Goal: Navigation & Orientation: Find specific page/section

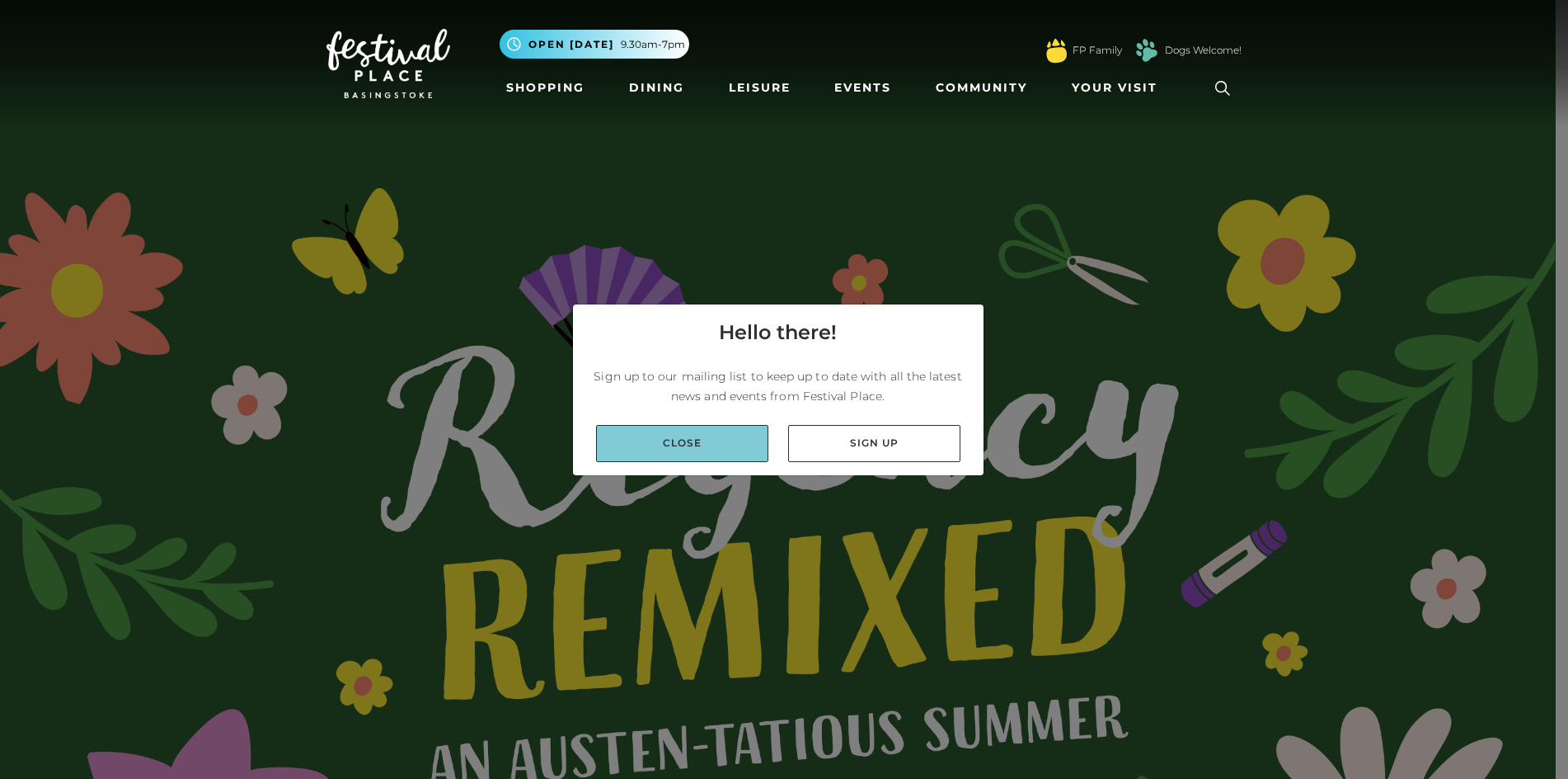
click at [702, 427] on link "Close" at bounding box center [682, 443] width 172 height 37
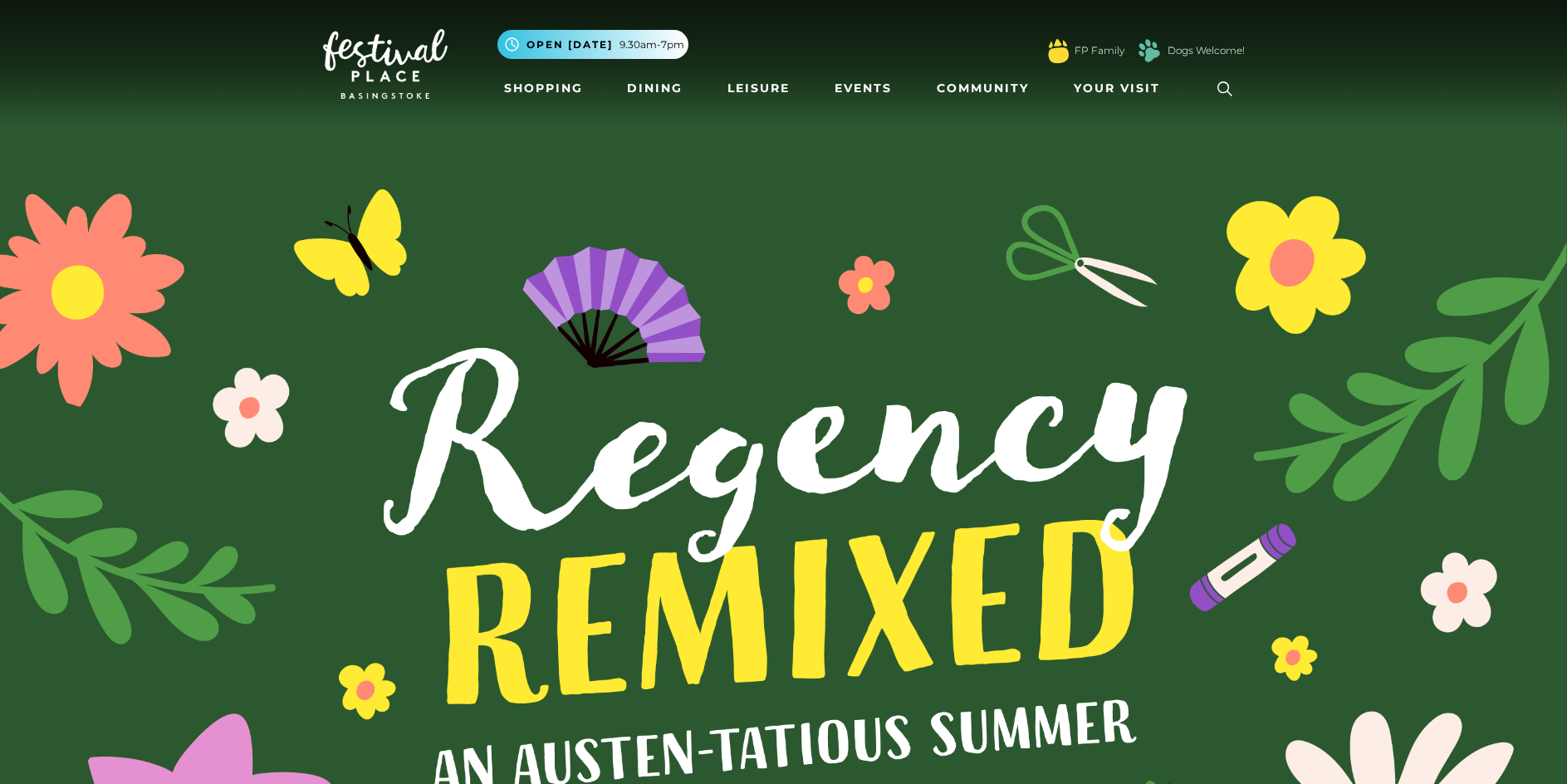
click at [532, 105] on li "Shopping" at bounding box center [543, 89] width 92 height 39
click at [536, 91] on link "Shopping" at bounding box center [543, 88] width 92 height 30
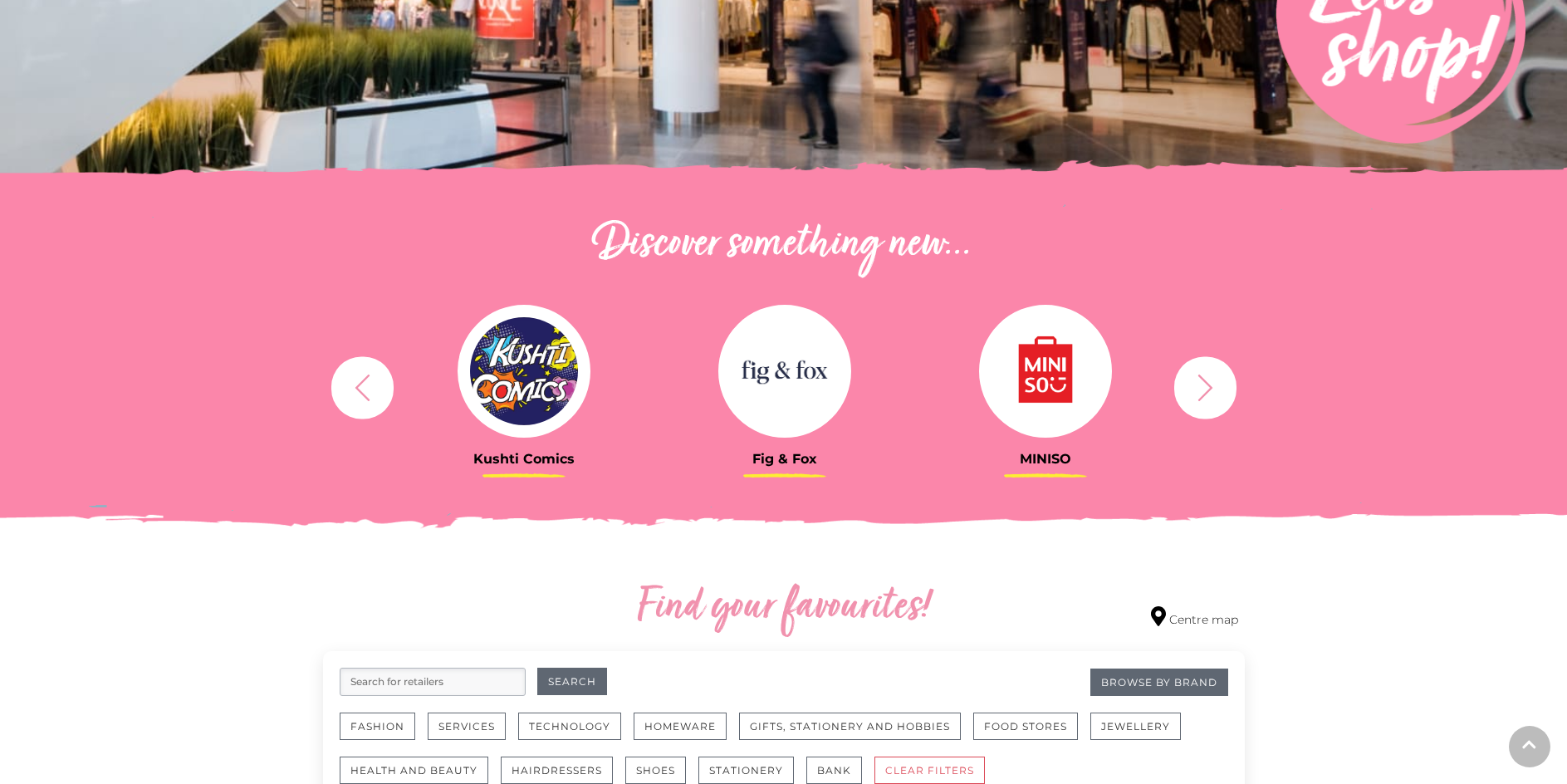
scroll to position [415, 0]
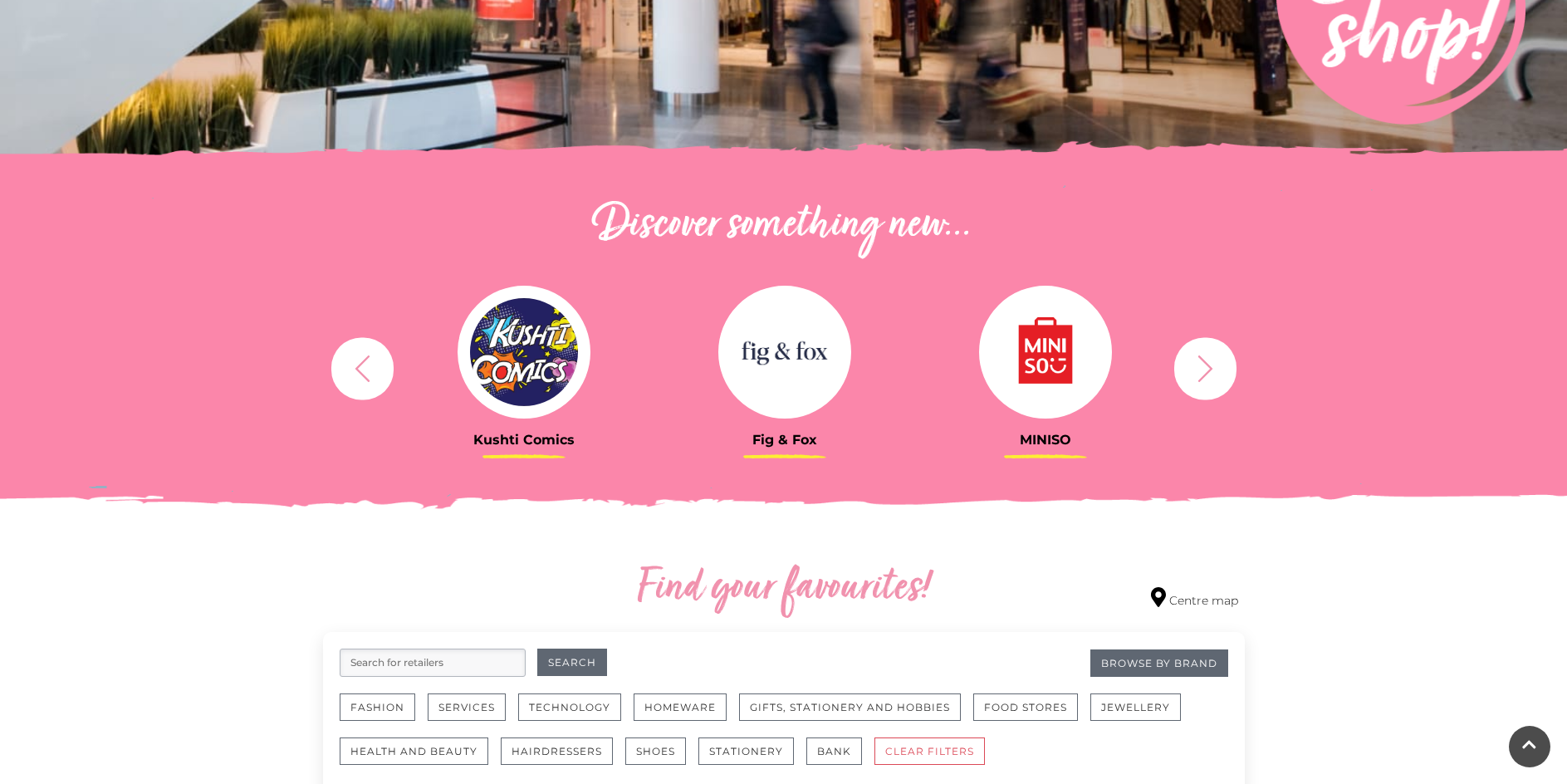
click at [1216, 368] on icon "button" at bounding box center [1205, 368] width 30 height 30
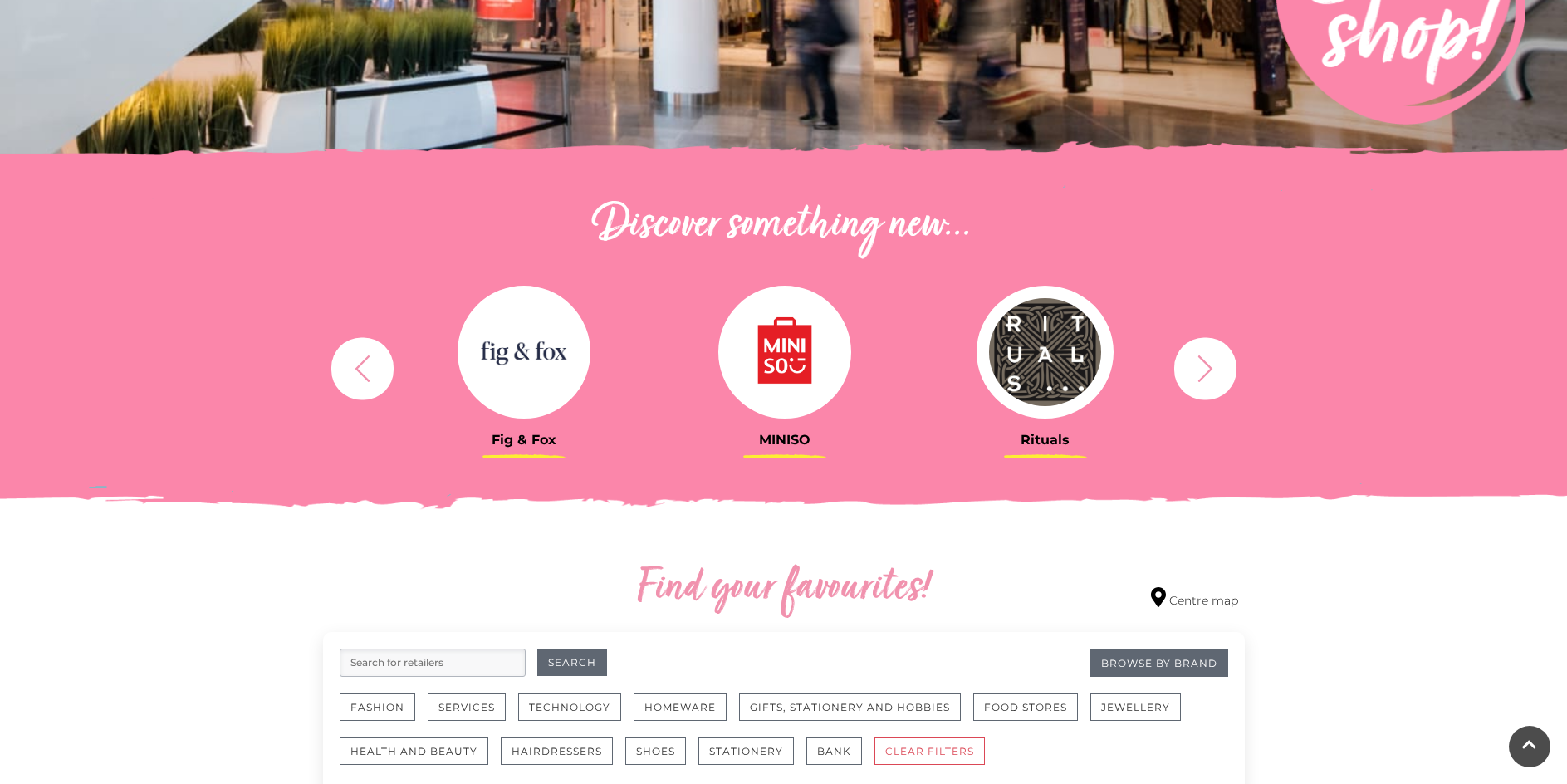
click at [1209, 365] on icon "button" at bounding box center [1205, 368] width 30 height 30
click at [1209, 365] on icon "button" at bounding box center [1206, 368] width 15 height 27
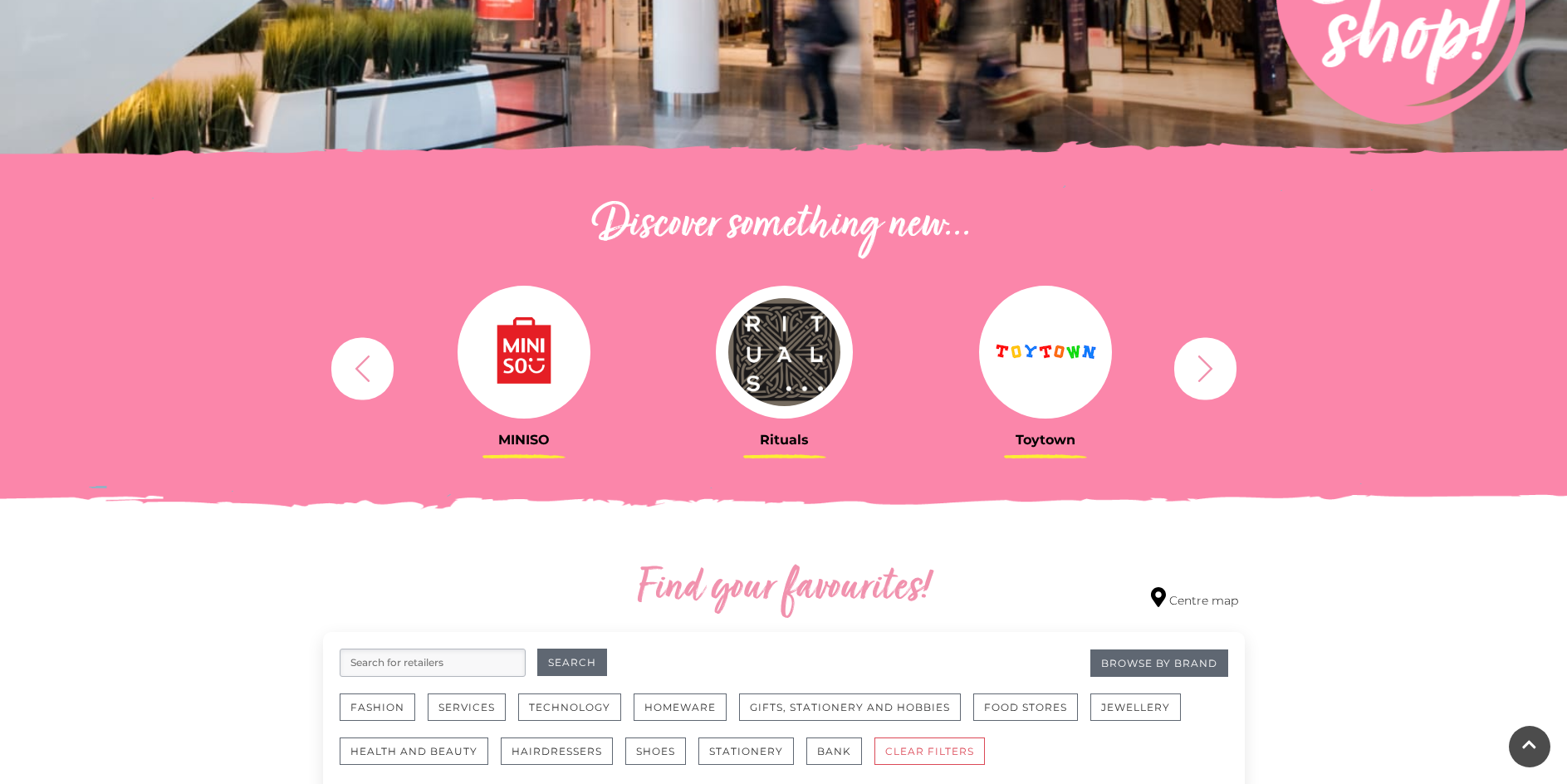
click at [1209, 365] on icon "button" at bounding box center [1206, 368] width 15 height 27
click at [1209, 366] on icon "button" at bounding box center [1206, 368] width 15 height 27
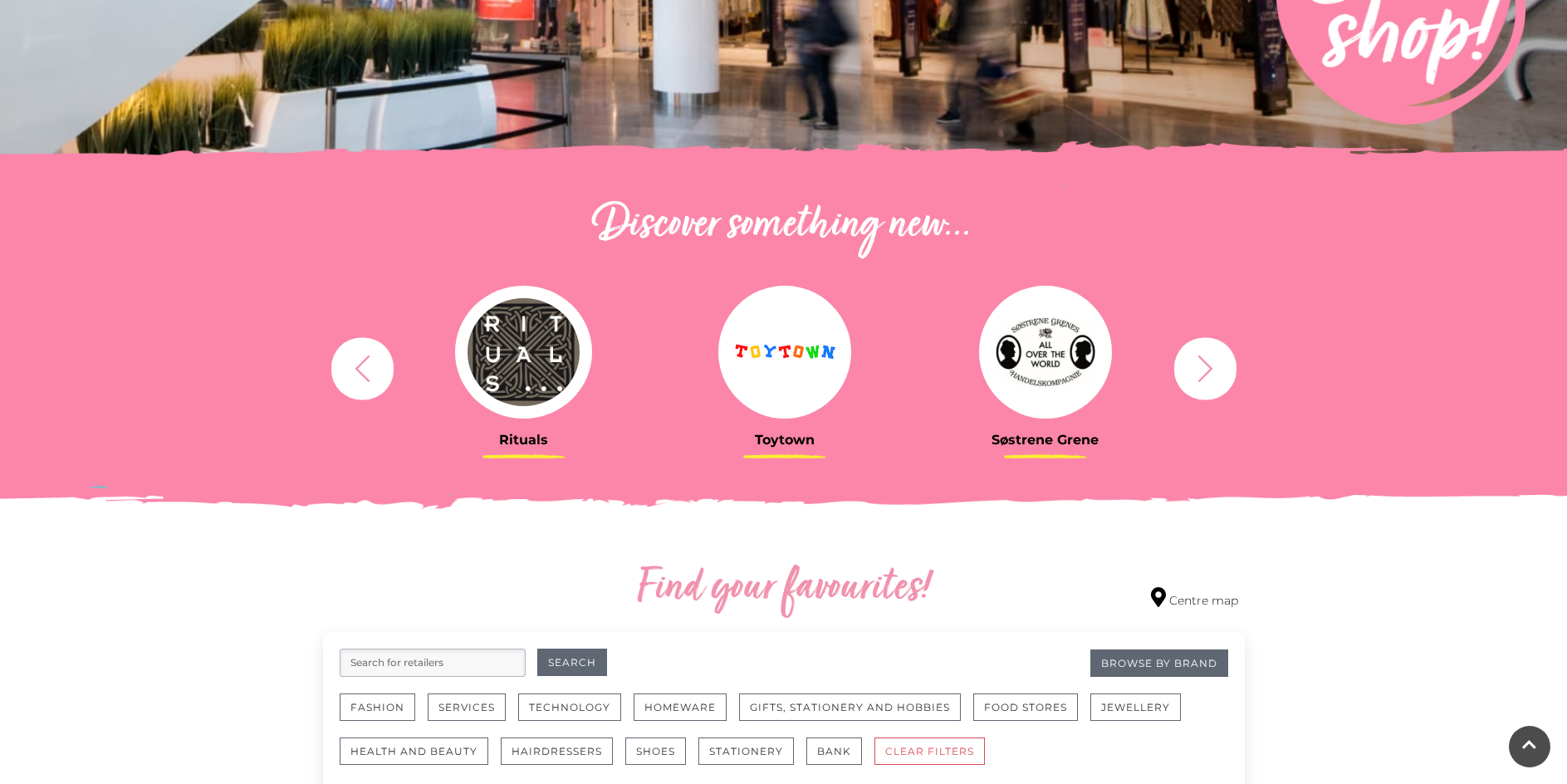
click at [1209, 369] on icon "button" at bounding box center [1205, 368] width 30 height 30
click at [1207, 370] on icon "button" at bounding box center [1205, 368] width 30 height 30
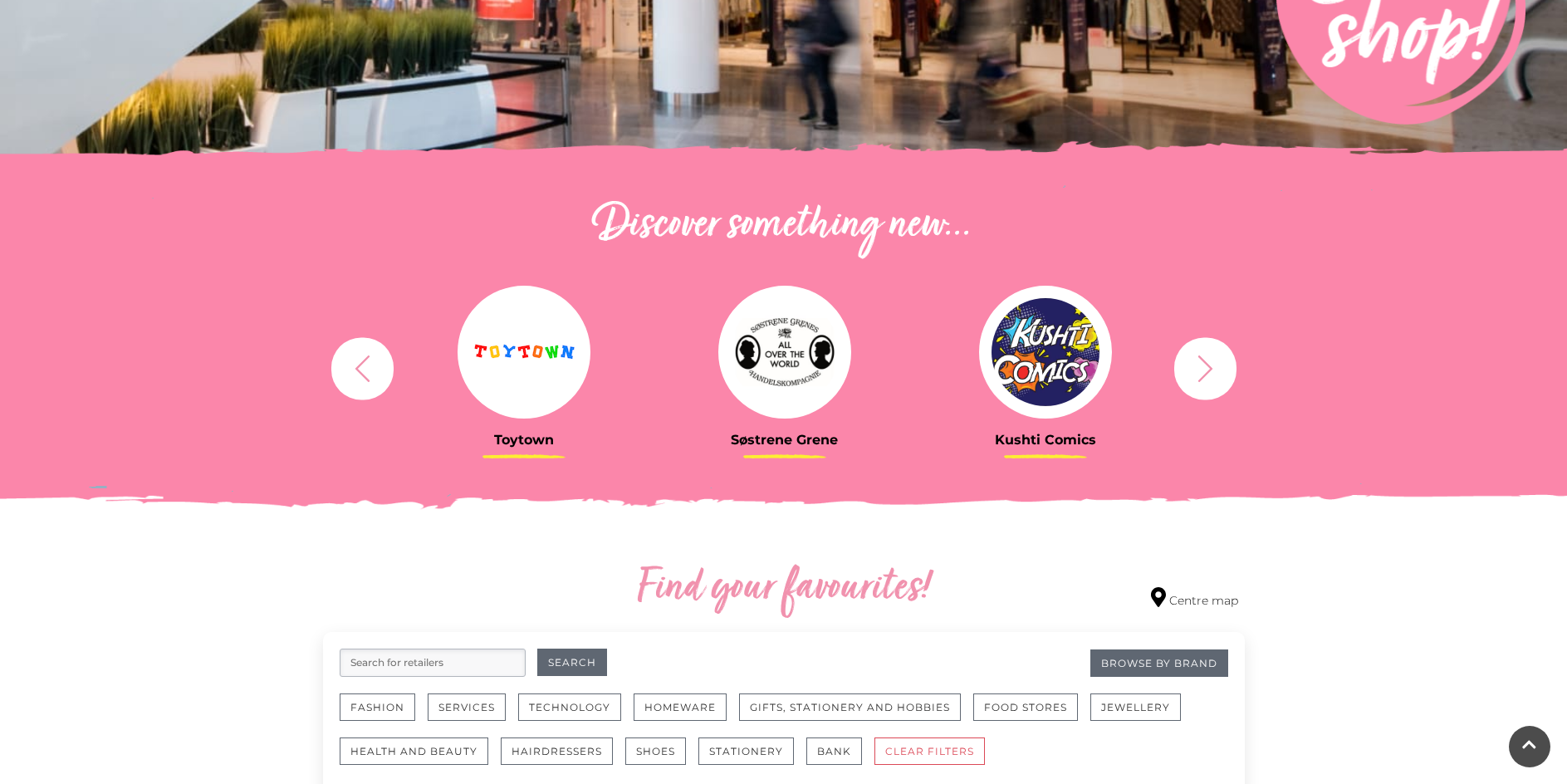
click at [1207, 370] on icon "button" at bounding box center [1205, 368] width 30 height 30
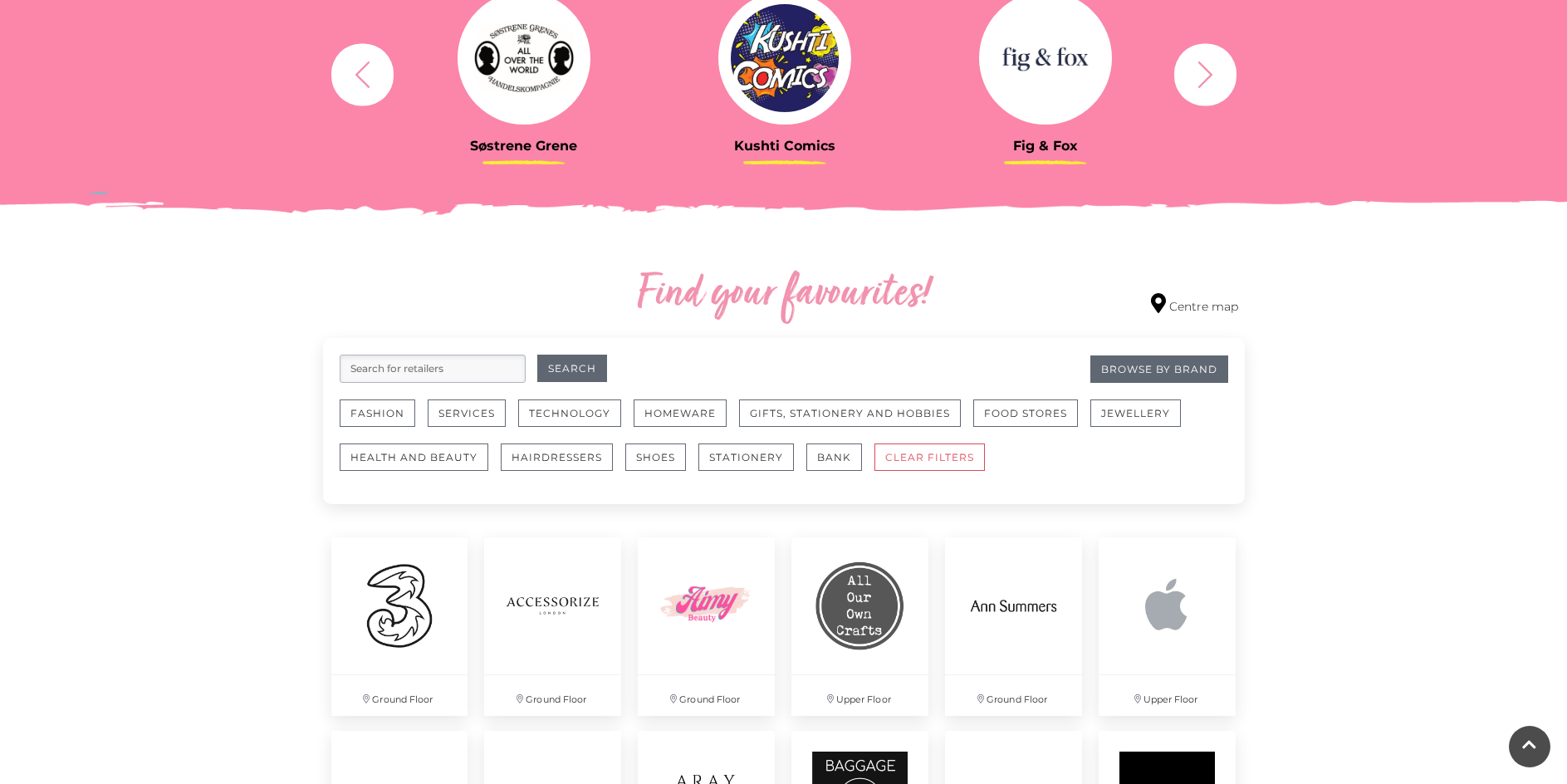
scroll to position [747, 0]
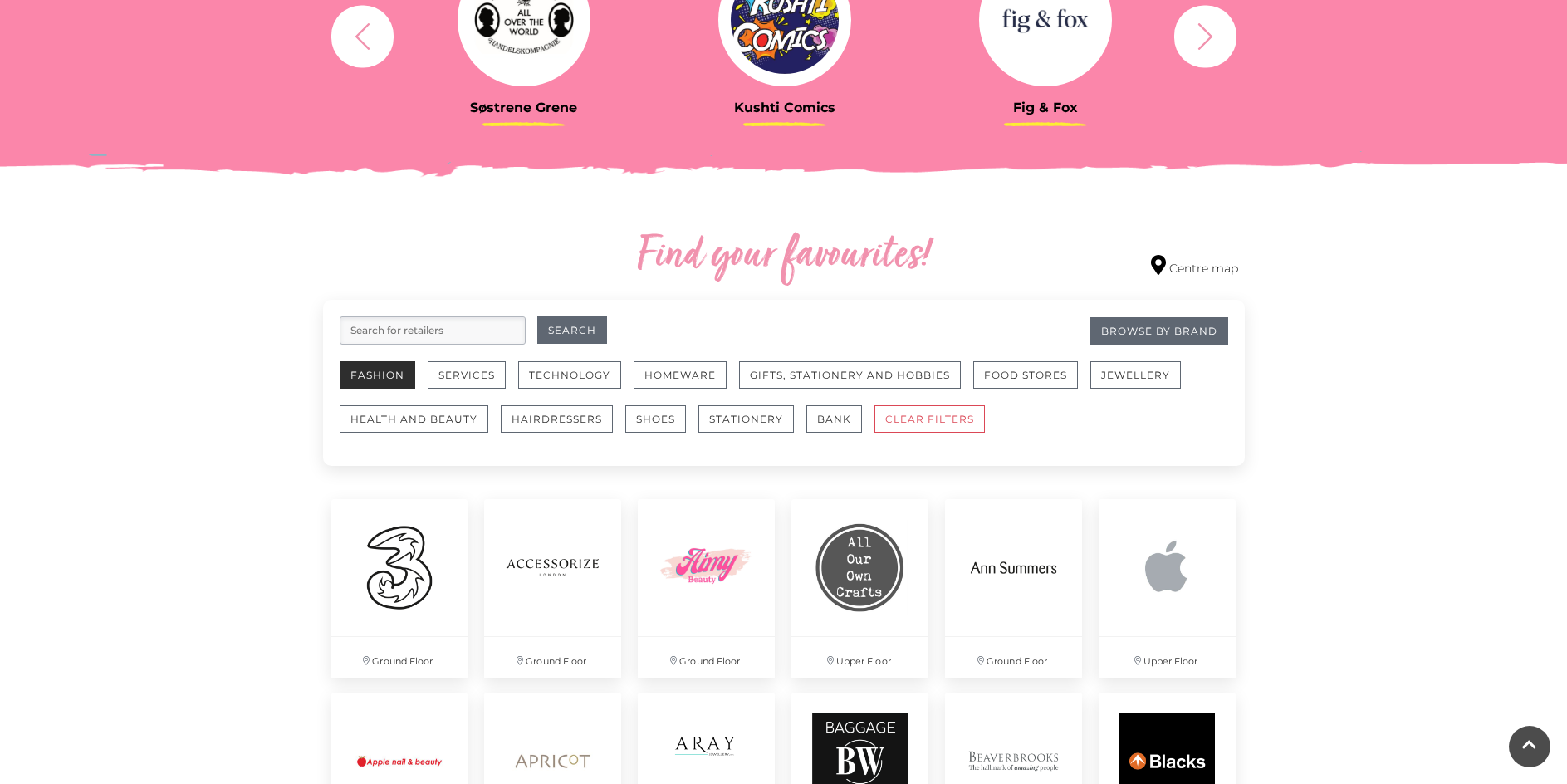
click at [402, 376] on button "Fashion" at bounding box center [377, 375] width 75 height 28
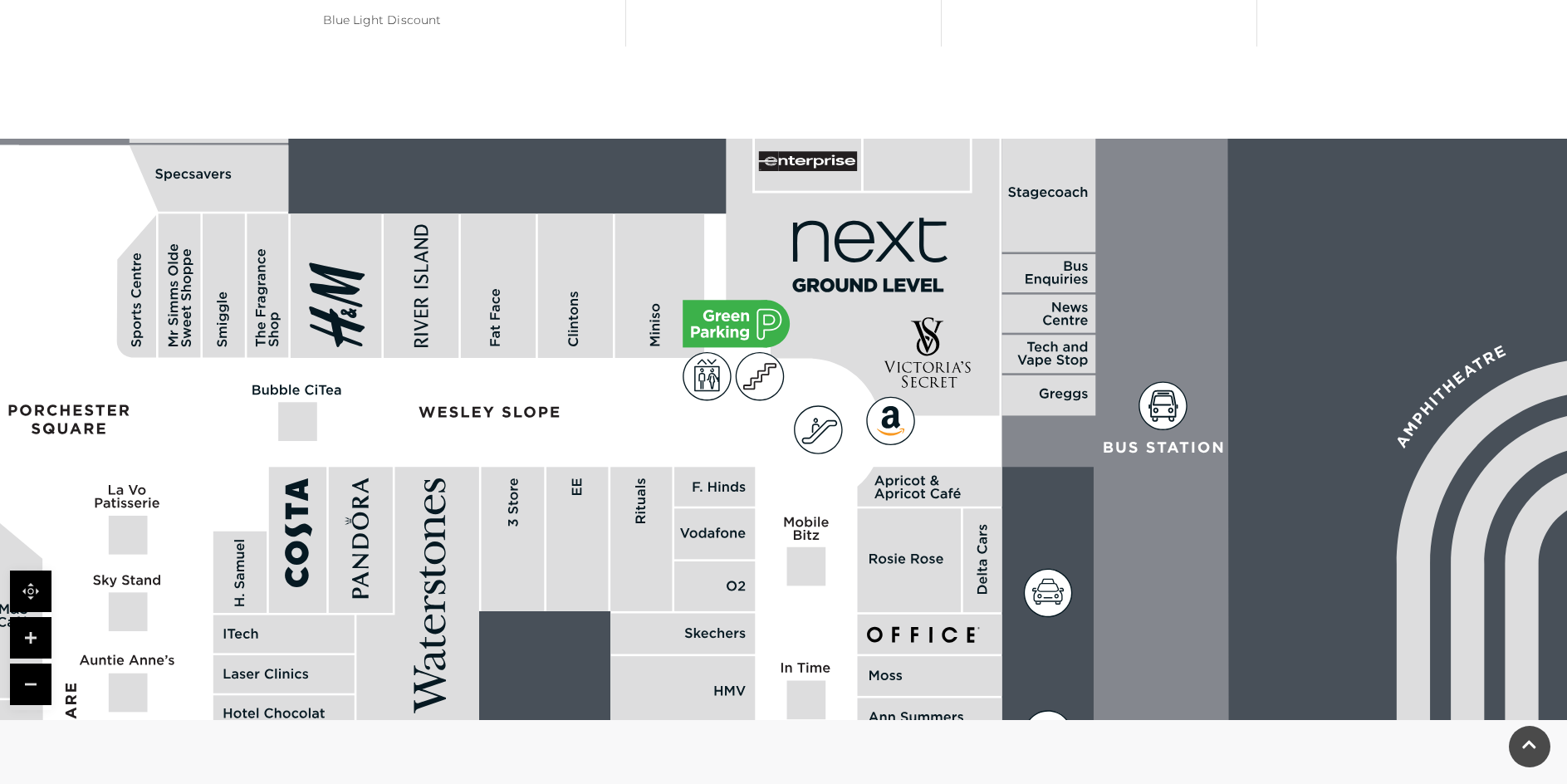
scroll to position [1329, 0]
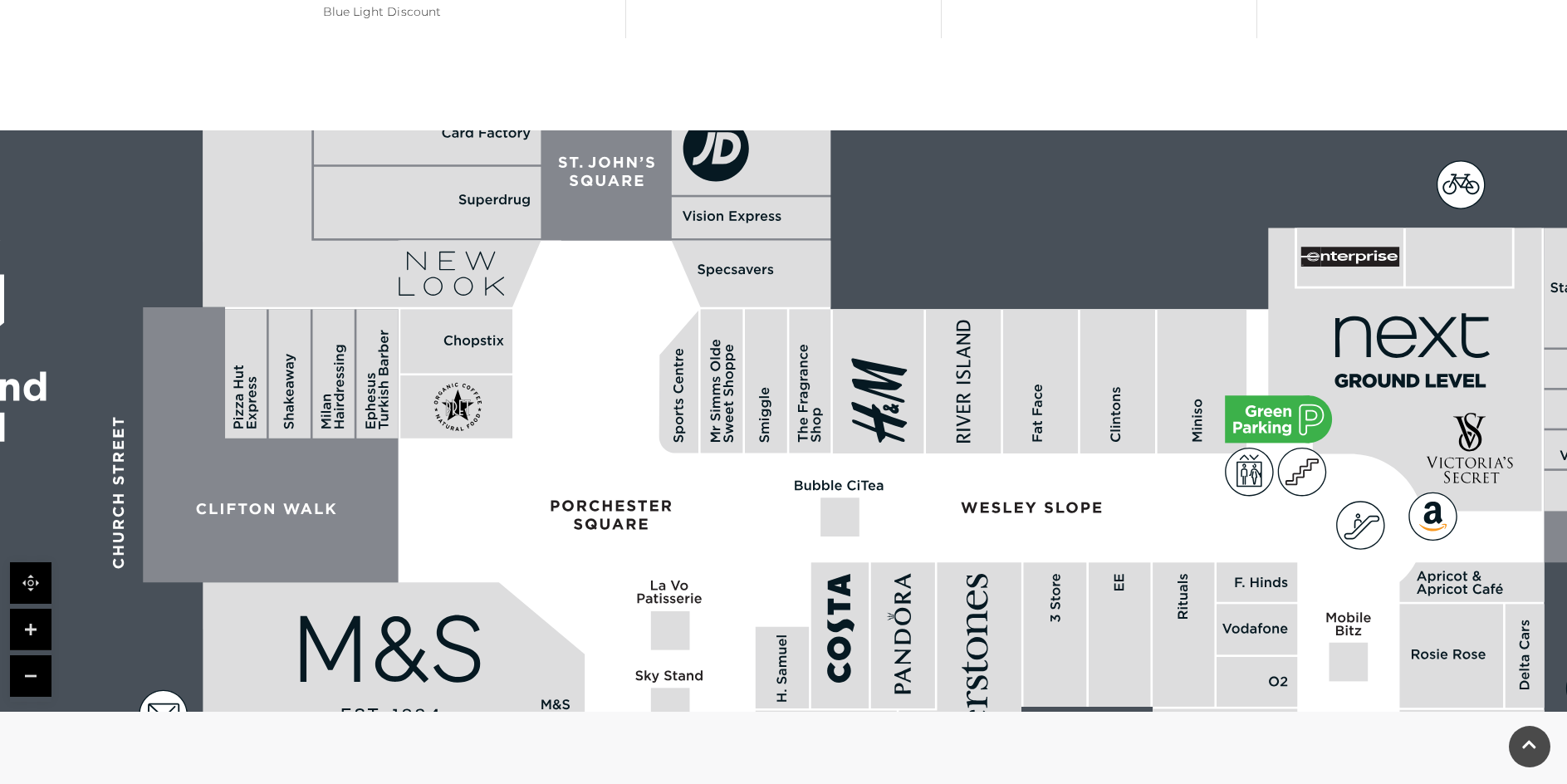
drag, startPoint x: 161, startPoint y: 522, endPoint x: 629, endPoint y: 672, distance: 491.5
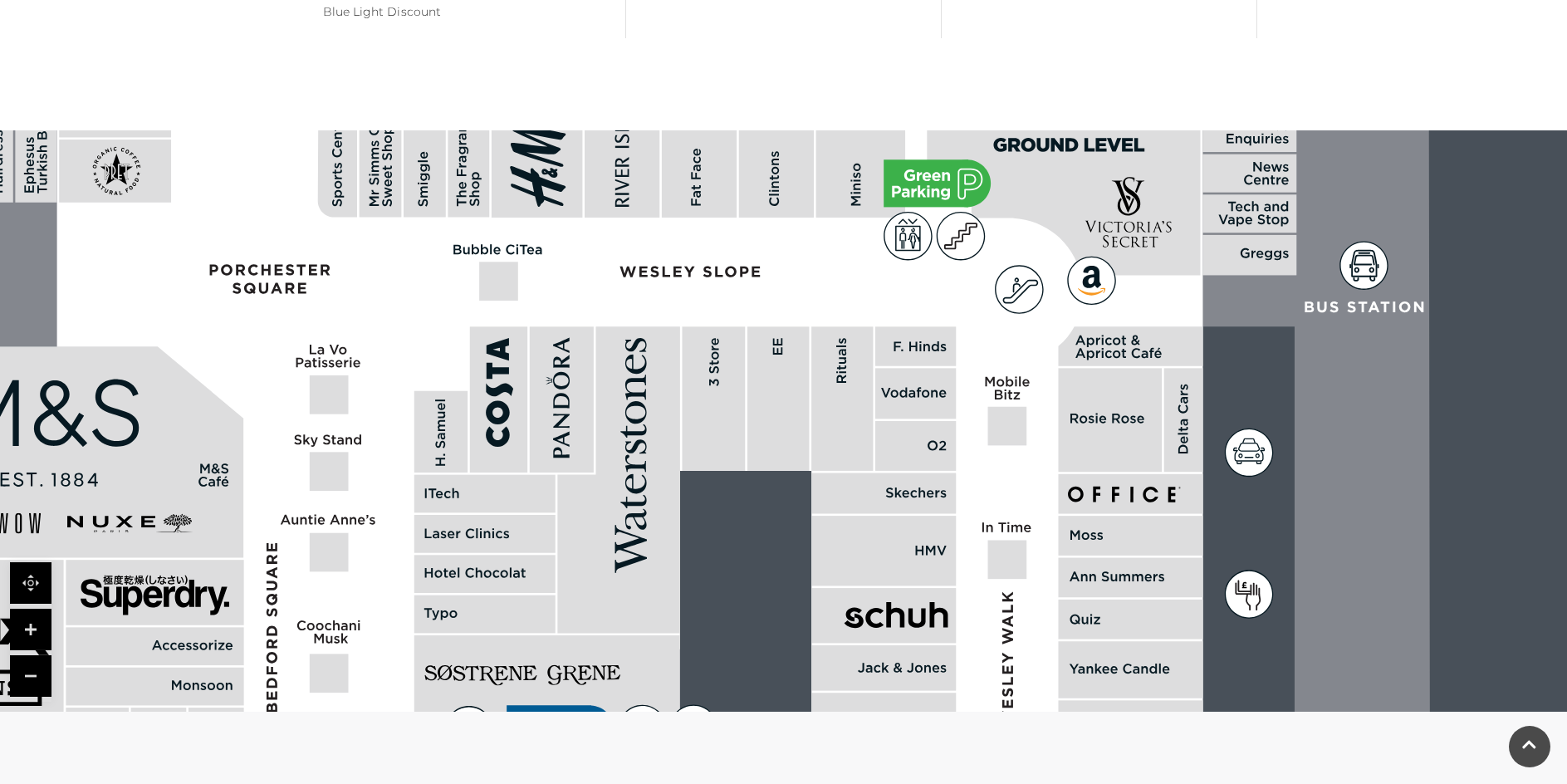
drag, startPoint x: 819, startPoint y: 425, endPoint x: 480, endPoint y: 193, distance: 410.8
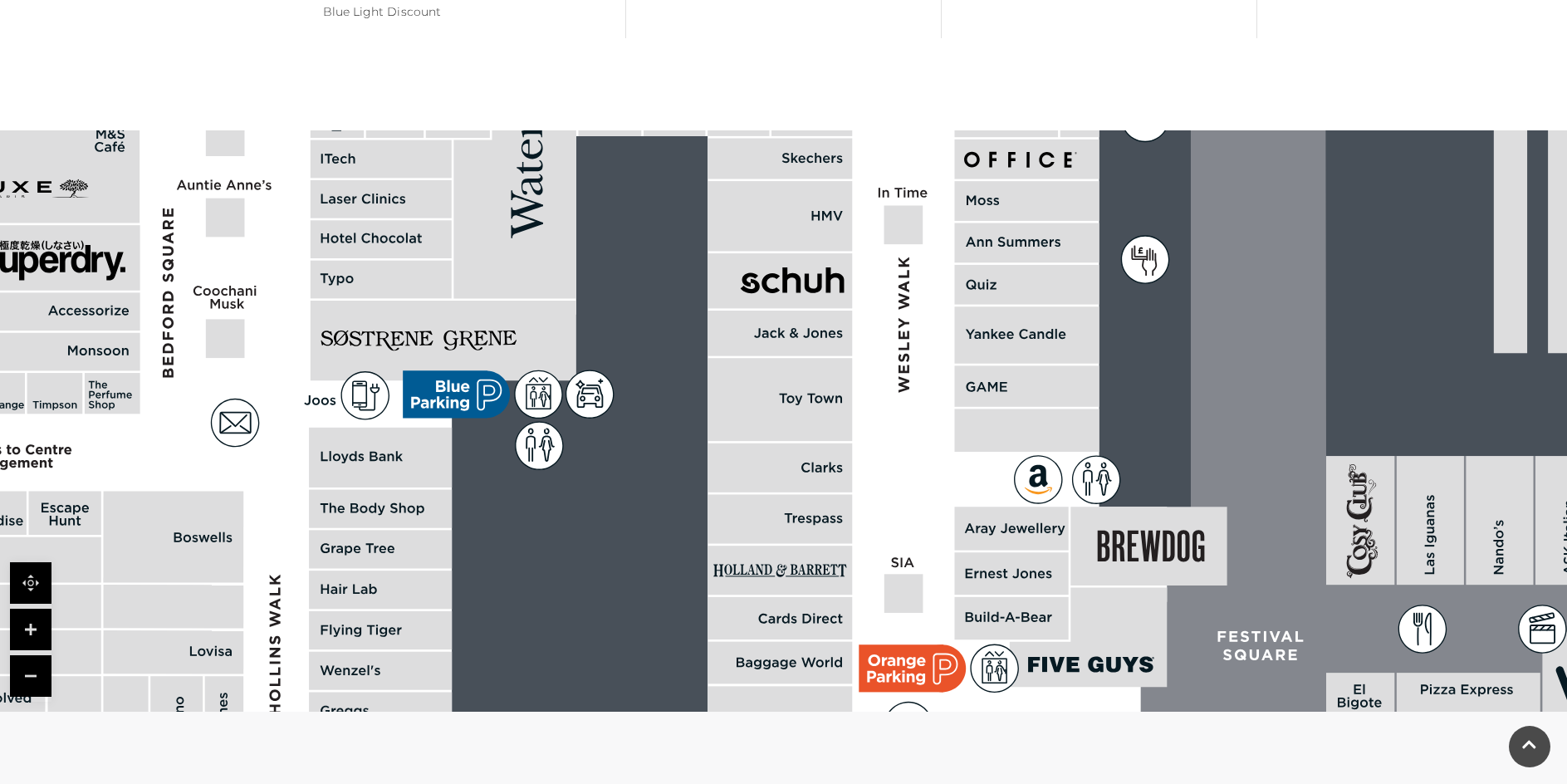
drag, startPoint x: 713, startPoint y: 348, endPoint x: 445, endPoint y: -64, distance: 491.5
click at [445, 0] on html "Skip to Navigation Skip to Content Toggle navigation .st5{fill:none;stroke:#FFF…" at bounding box center [784, 104] width 1567 height 2865
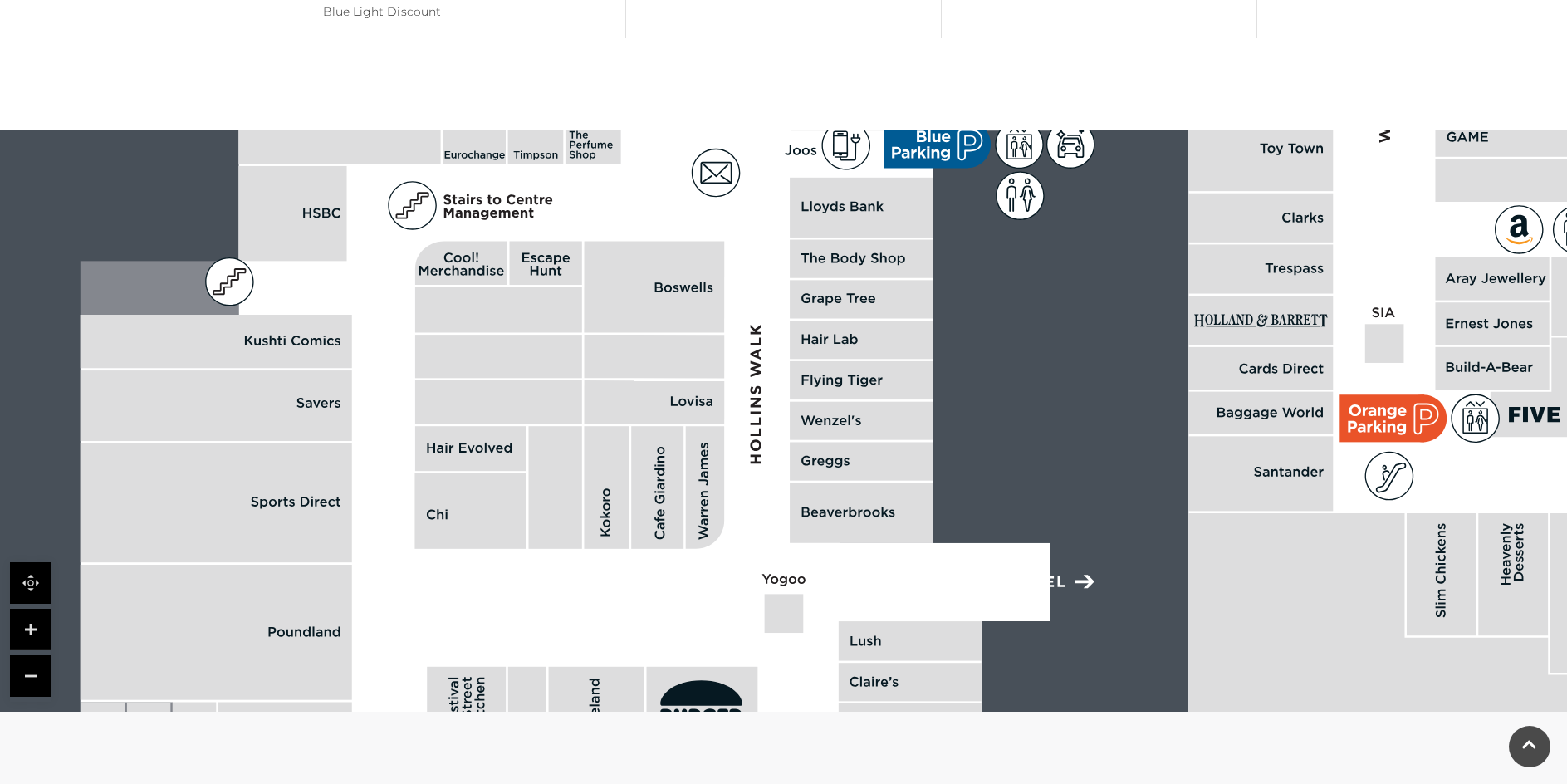
drag, startPoint x: 795, startPoint y: 298, endPoint x: 1267, endPoint y: -60, distance: 592.4
click at [1267, 0] on html "Skip to Navigation Skip to Content Toggle navigation .st5{fill:none;stroke:#FFF…" at bounding box center [784, 104] width 1567 height 2865
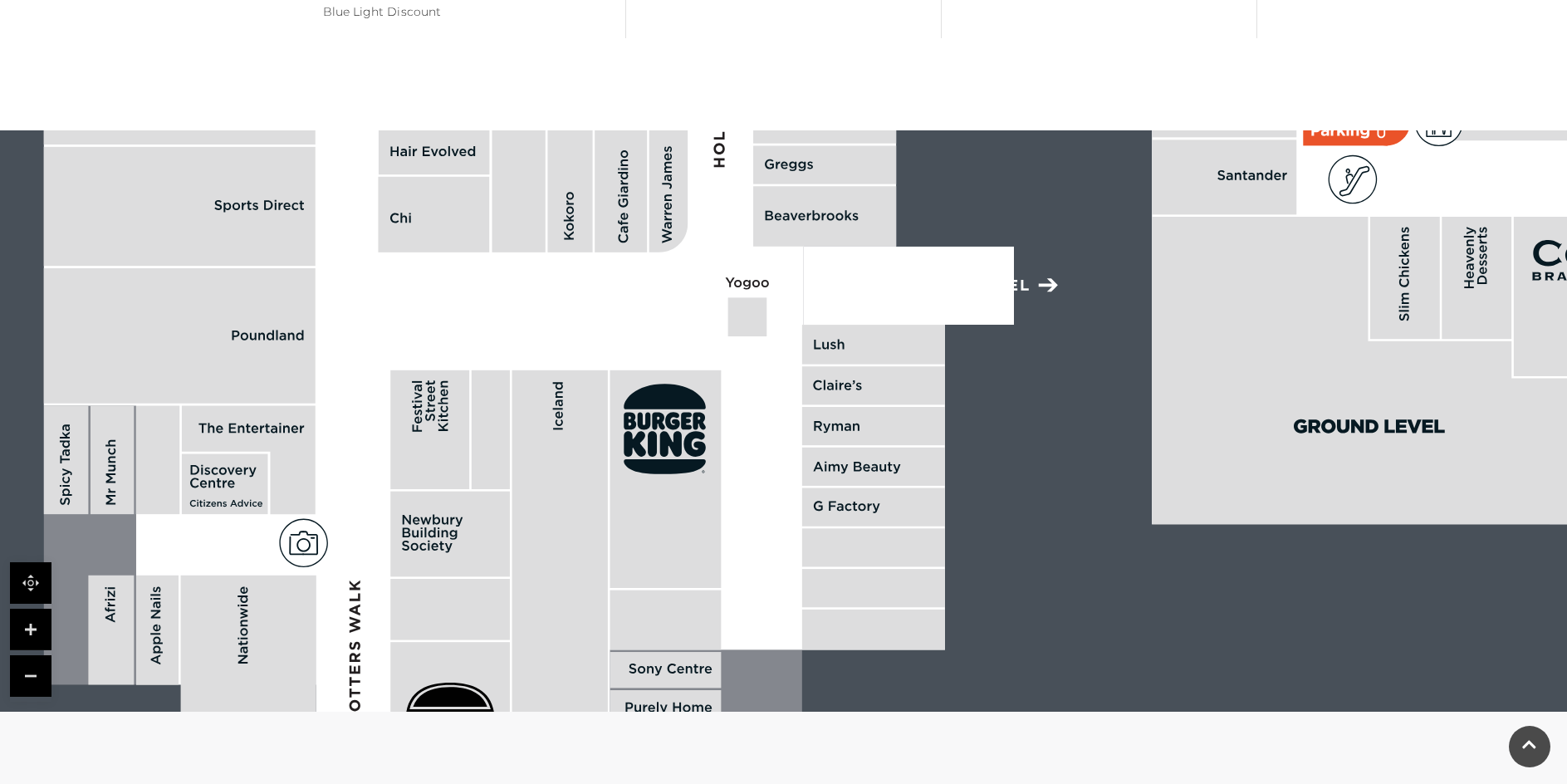
drag, startPoint x: 1091, startPoint y: 309, endPoint x: 1307, endPoint y: 43, distance: 342.7
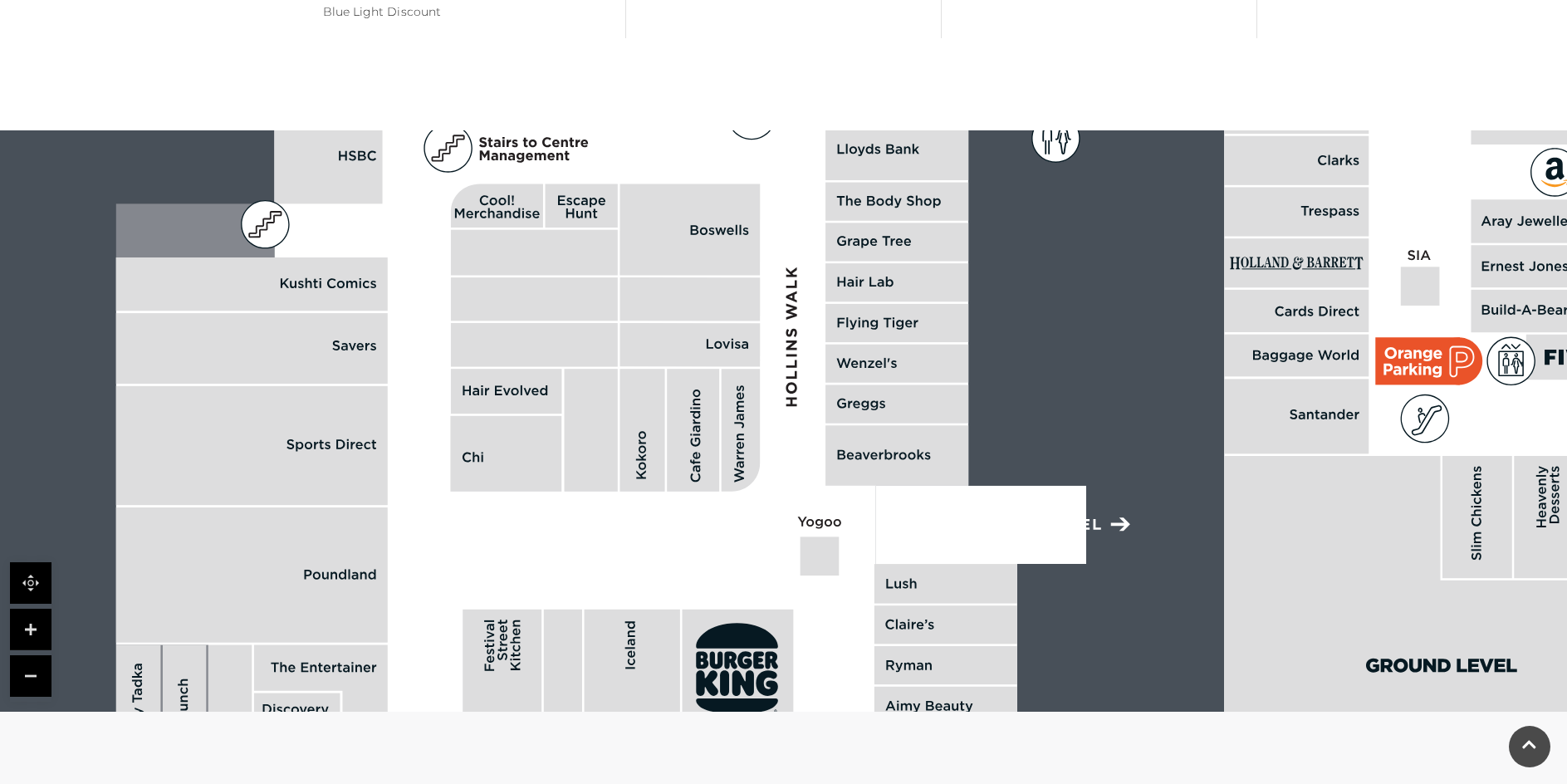
drag, startPoint x: 1081, startPoint y: 383, endPoint x: 1173, endPoint y: 689, distance: 319.5
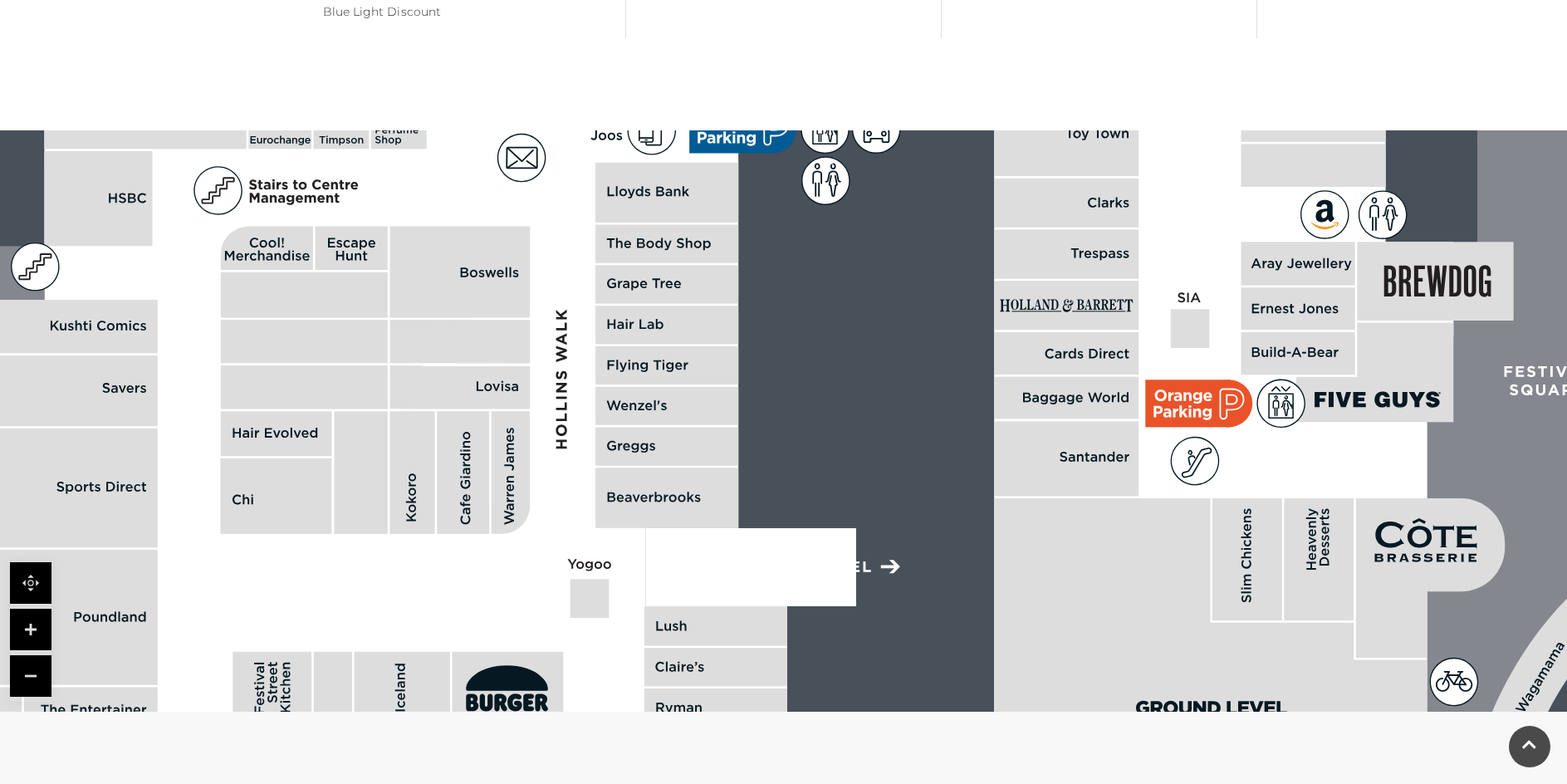
drag, startPoint x: 1113, startPoint y: 328, endPoint x: 883, endPoint y: 370, distance: 233.8
click at [883, 370] on rect at bounding box center [1407, 40] width 3674 height 2590
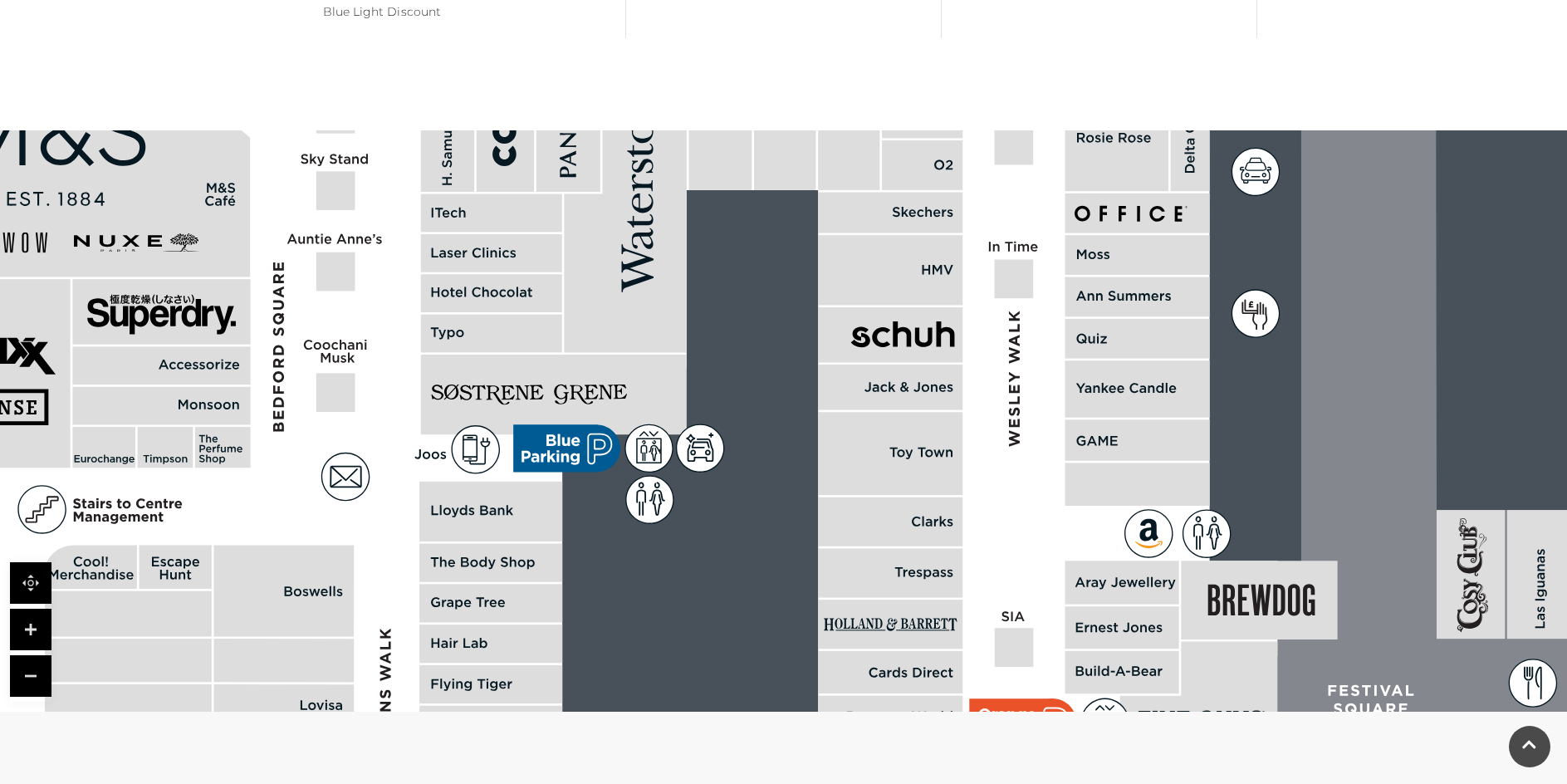
drag, startPoint x: 927, startPoint y: 212, endPoint x: 725, endPoint y: 554, distance: 397.2
click at [725, 554] on rect at bounding box center [1231, 359] width 3674 height 2590
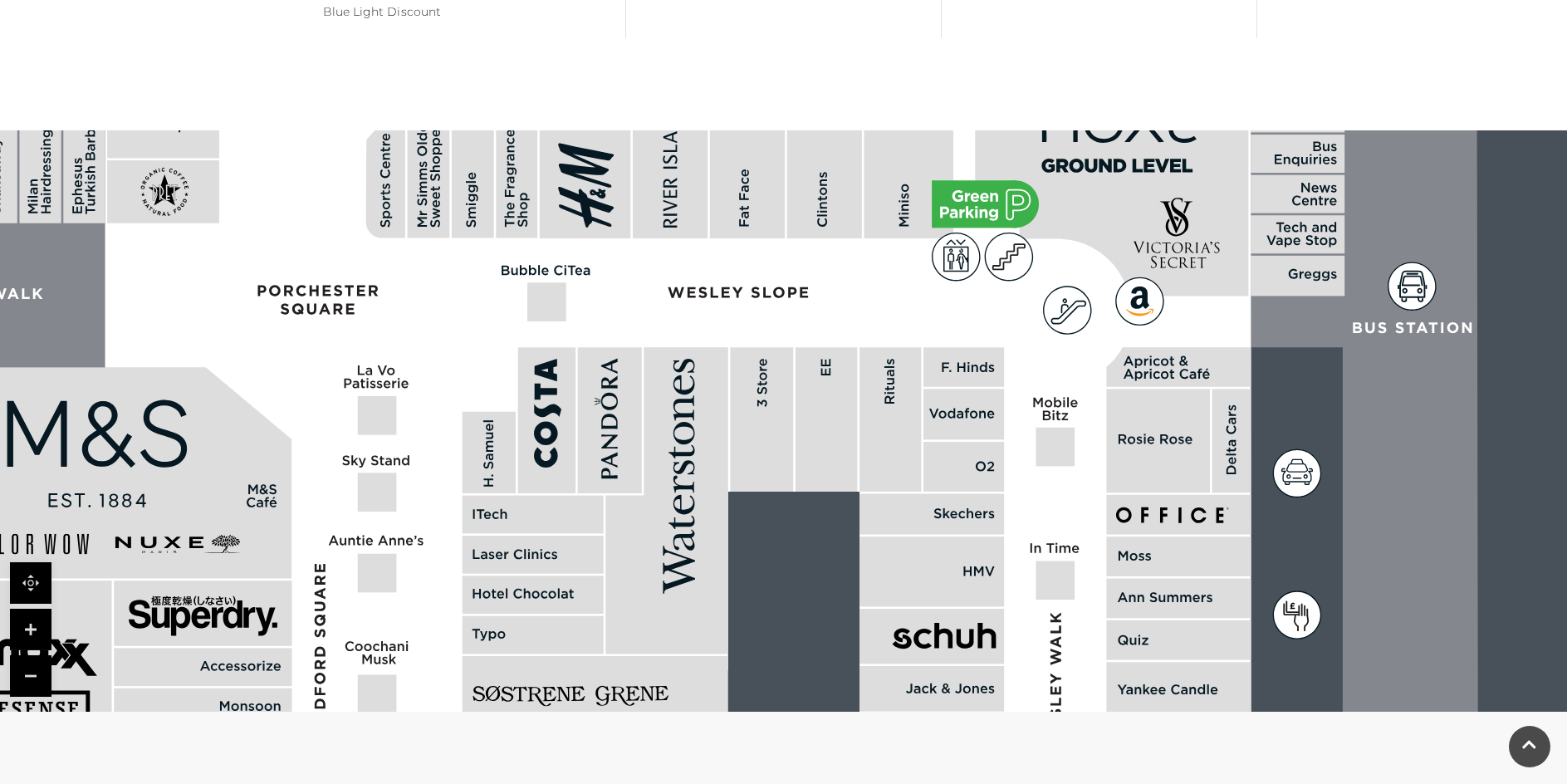
drag, startPoint x: 878, startPoint y: 354, endPoint x: 1042, endPoint y: 664, distance: 350.7
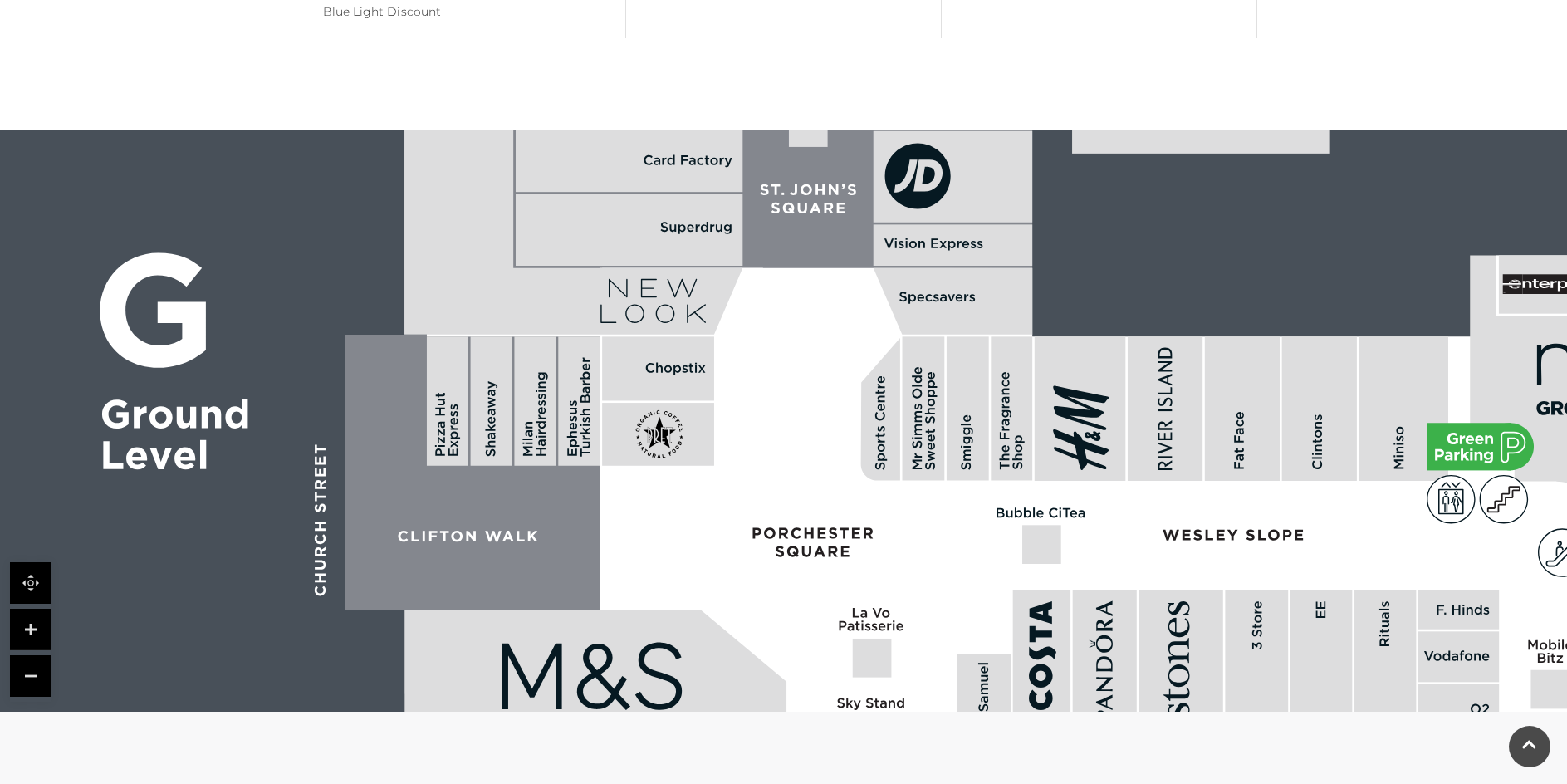
drag, startPoint x: 856, startPoint y: 208, endPoint x: 1350, endPoint y: 451, distance: 550.5
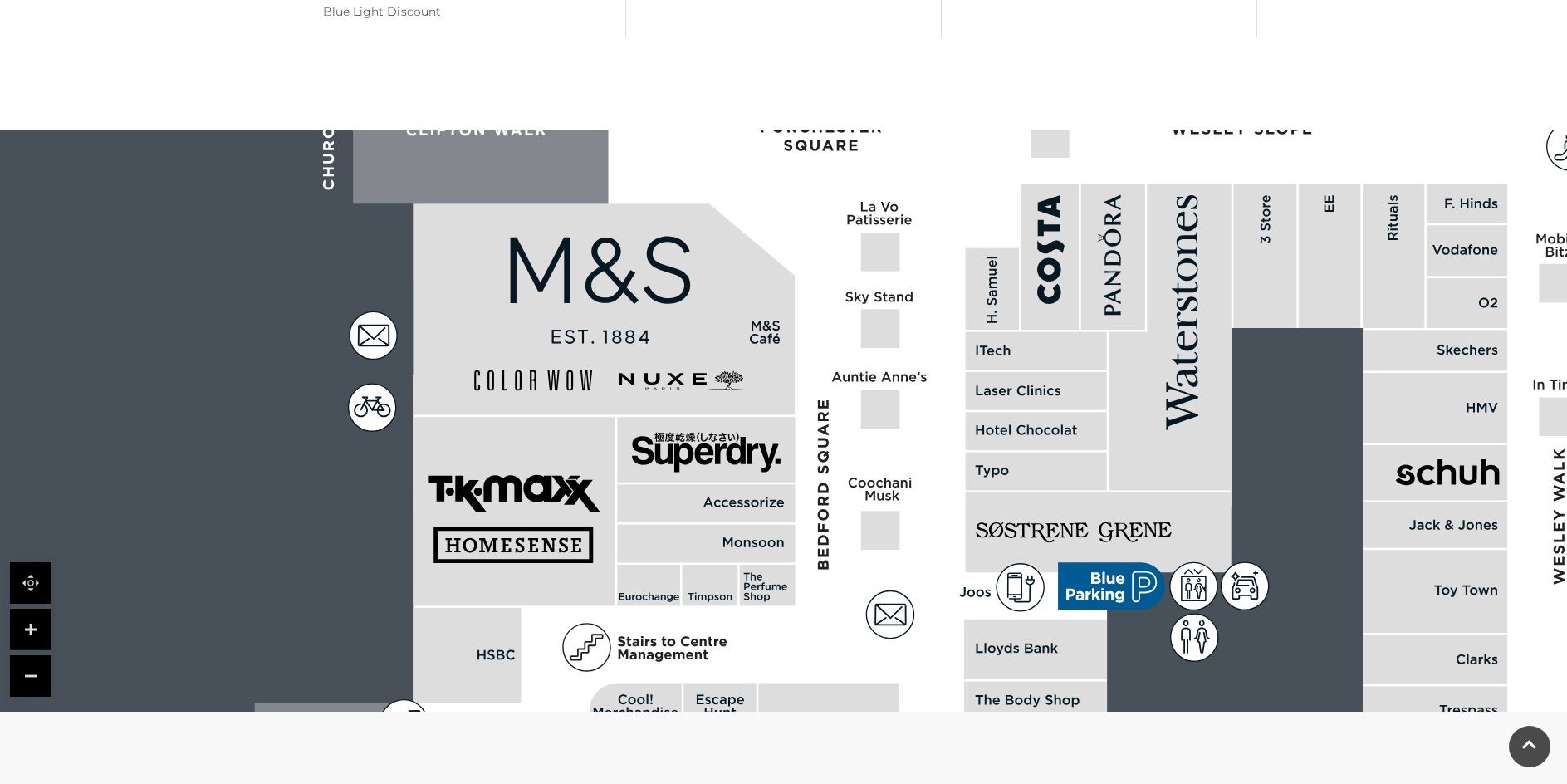
drag, startPoint x: 914, startPoint y: 456, endPoint x: 919, endPoint y: 6, distance: 450.0
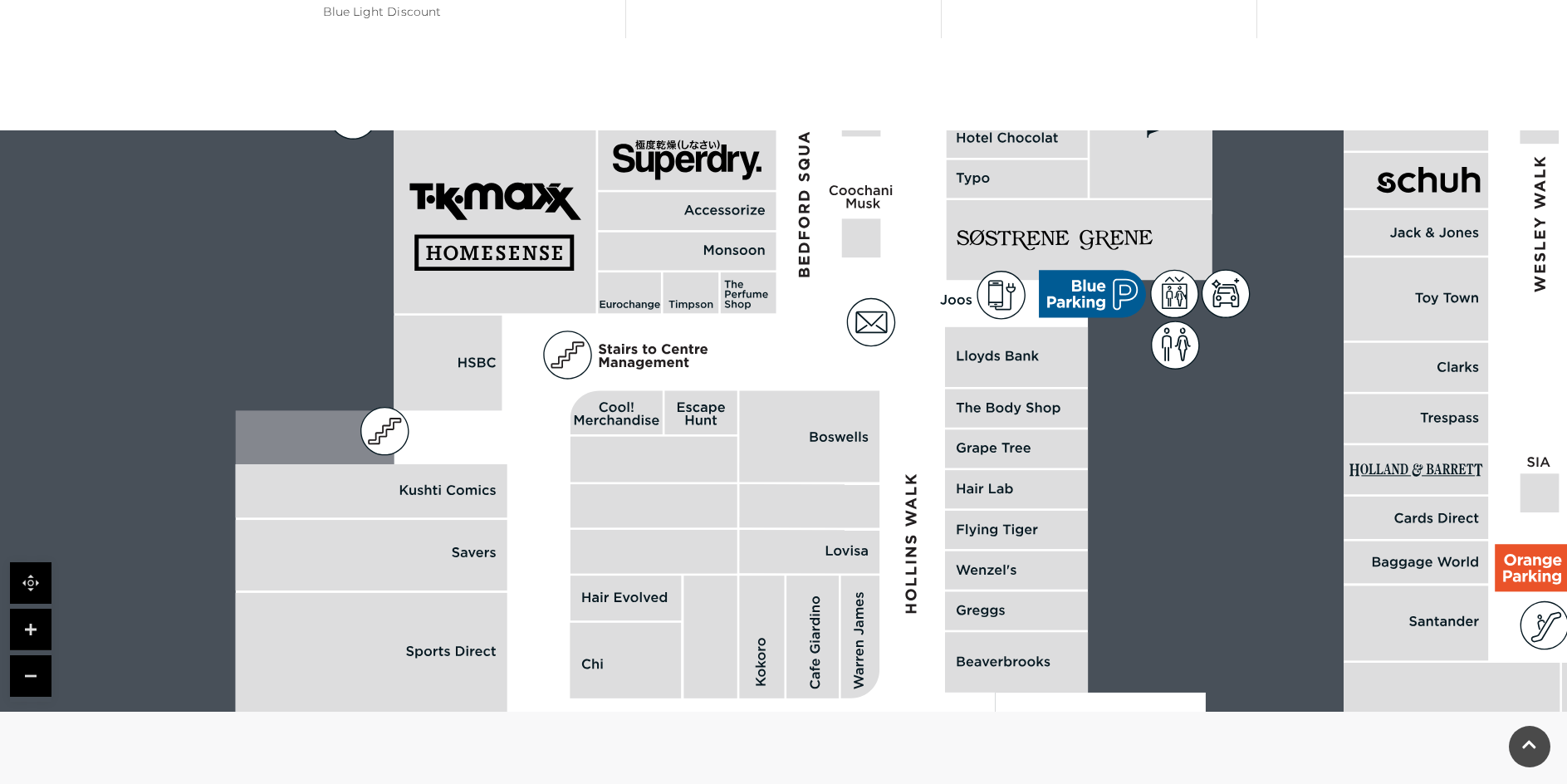
drag, startPoint x: 823, startPoint y: 357, endPoint x: 801, endPoint y: -50, distance: 407.6
click at [801, 0] on html "Skip to Navigation Skip to Content Toggle navigation .st5{fill:none;stroke:#FFF…" at bounding box center [784, 104] width 1567 height 2865
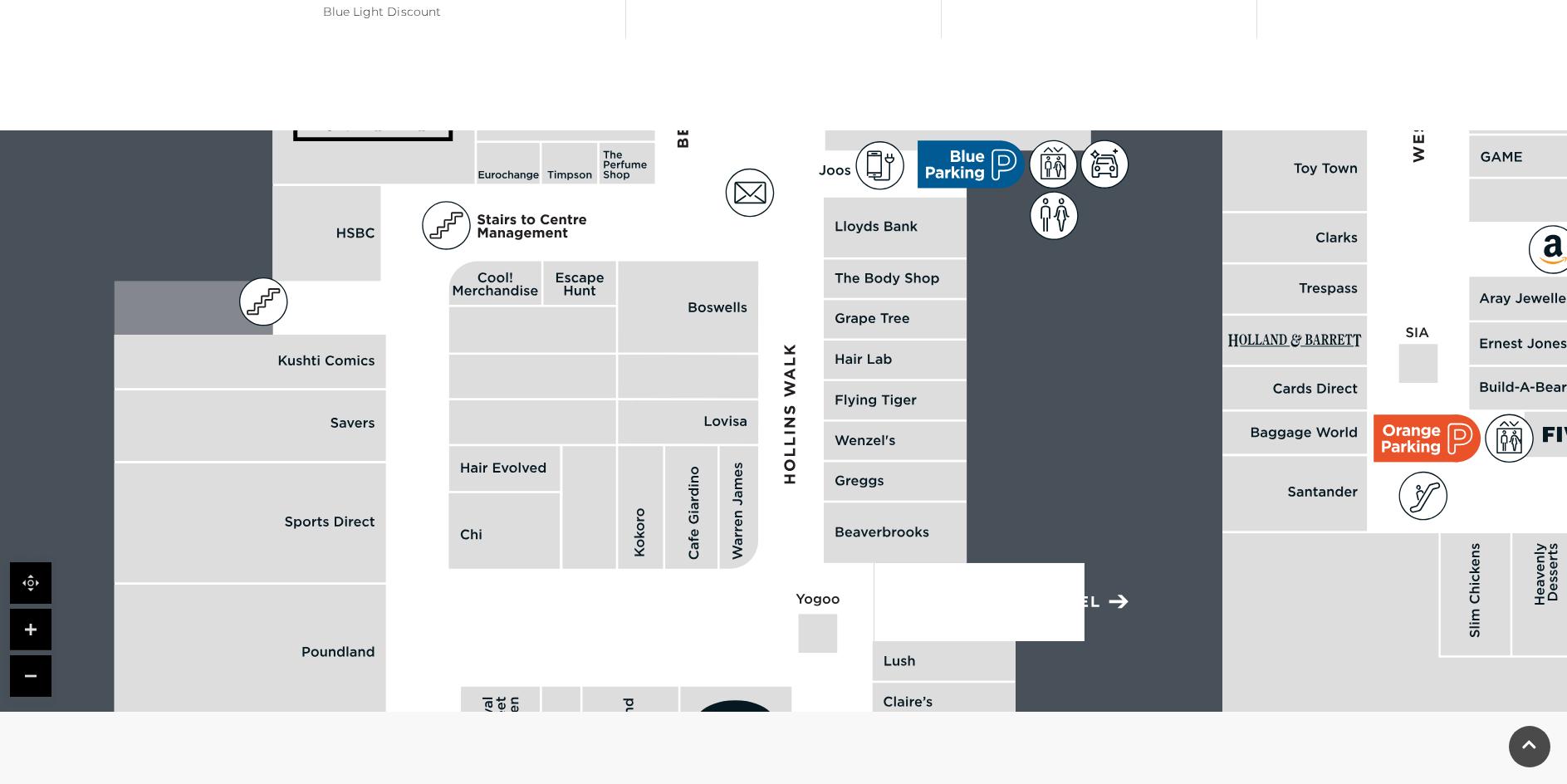
drag, startPoint x: 823, startPoint y: 202, endPoint x: 692, endPoint y: -72, distance: 303.7
click at [692, 0] on html "Skip to Navigation Skip to Content Toggle navigation .st5{fill:none;stroke:#FFF…" at bounding box center [784, 104] width 1567 height 2865
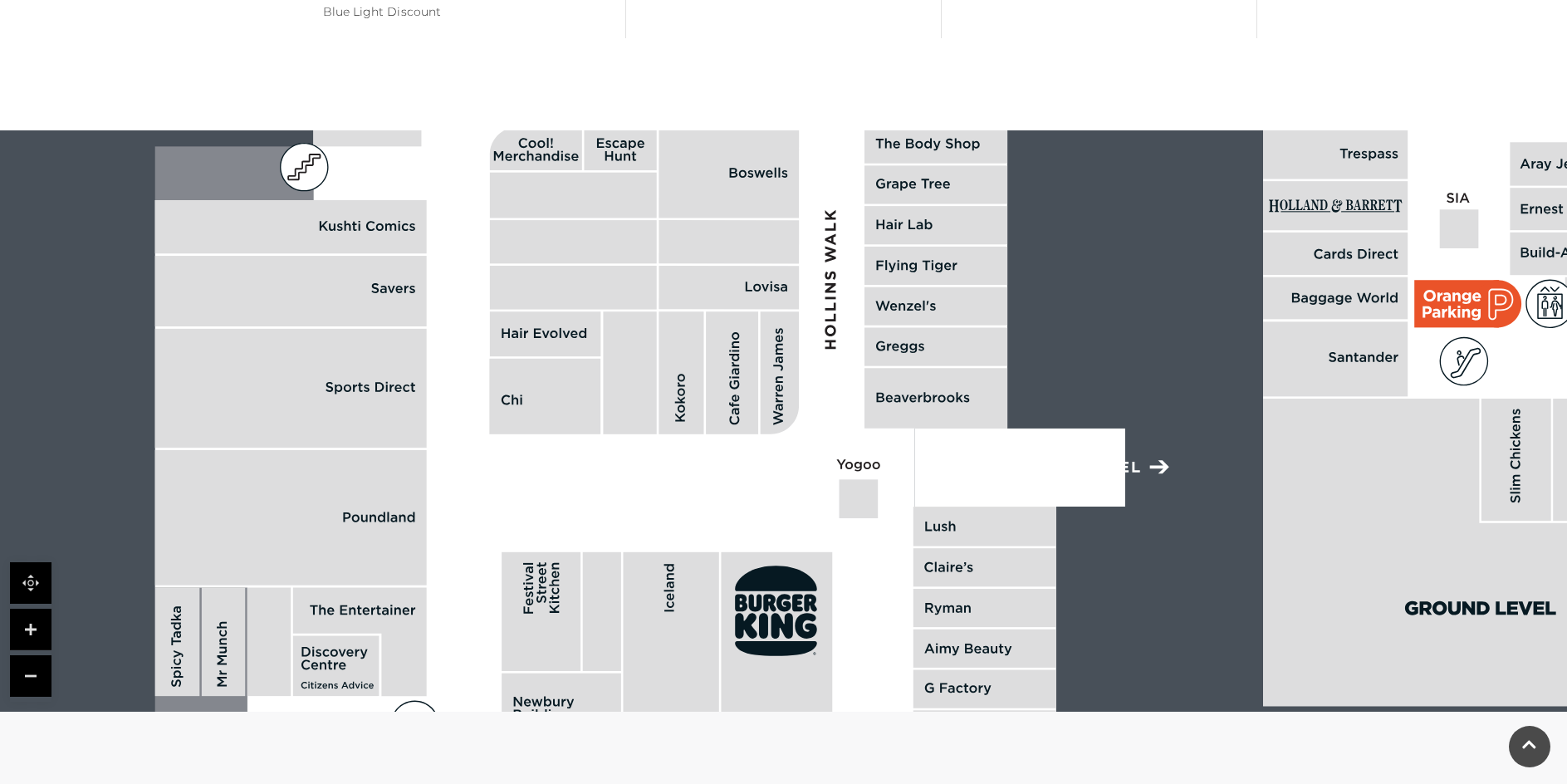
drag, startPoint x: 619, startPoint y: 153, endPoint x: 666, endPoint y: 21, distance: 140.1
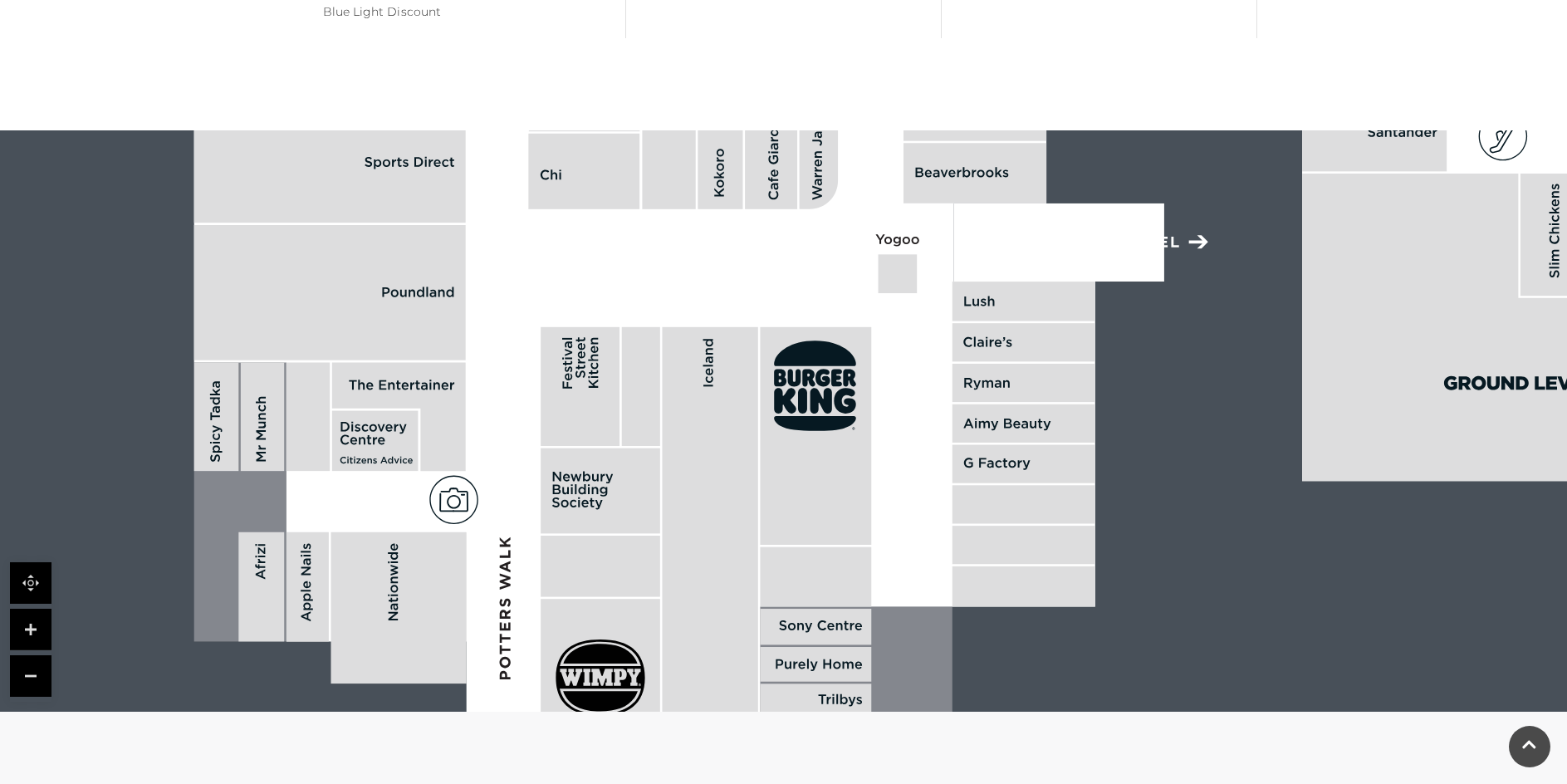
drag, startPoint x: 573, startPoint y: 318, endPoint x: 611, endPoint y: 95, distance: 226.2
click at [611, 134] on rect at bounding box center [583, 171] width 111 height 75
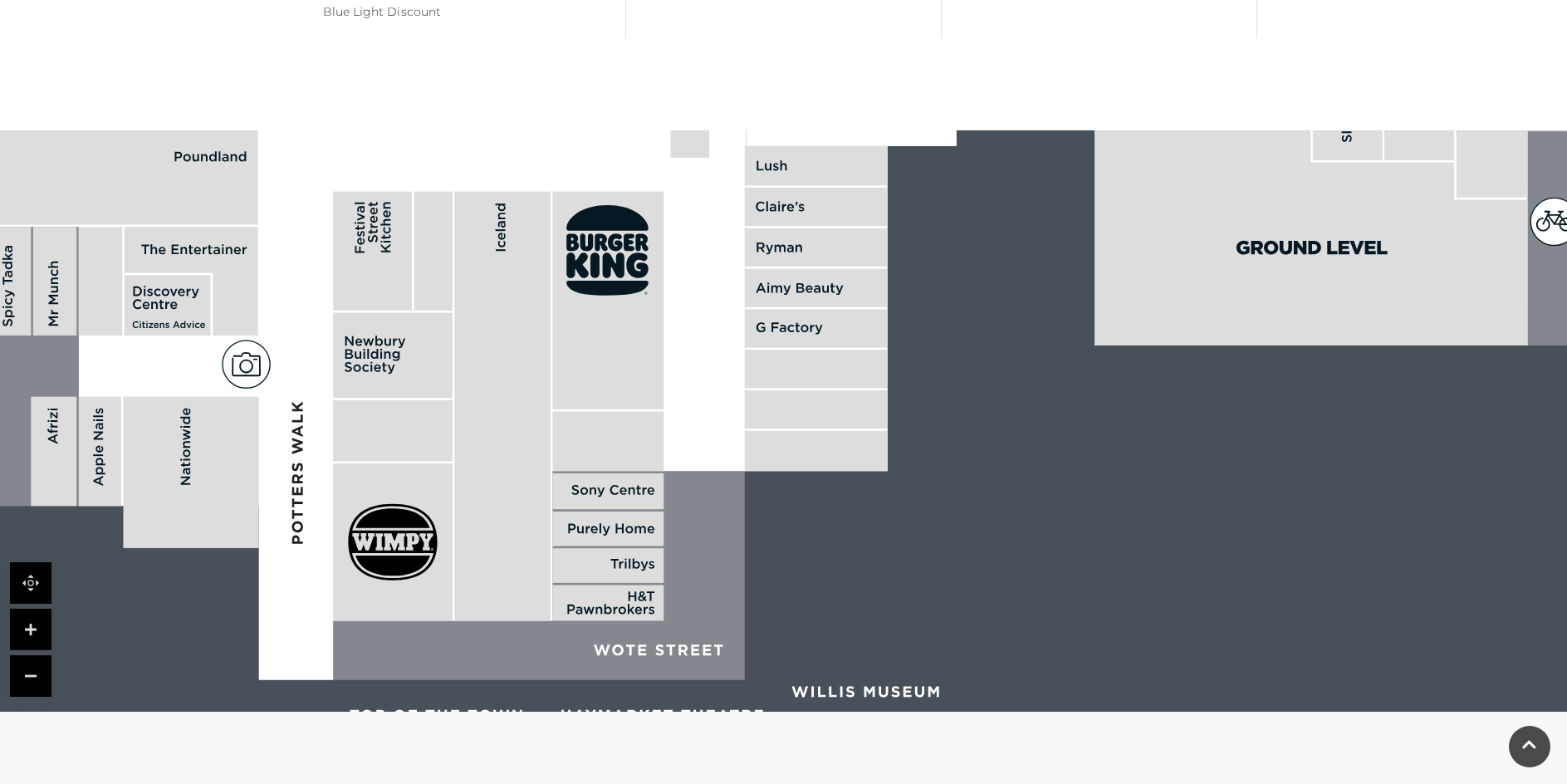
drag, startPoint x: 531, startPoint y: 304, endPoint x: 207, endPoint y: 219, distance: 335.0
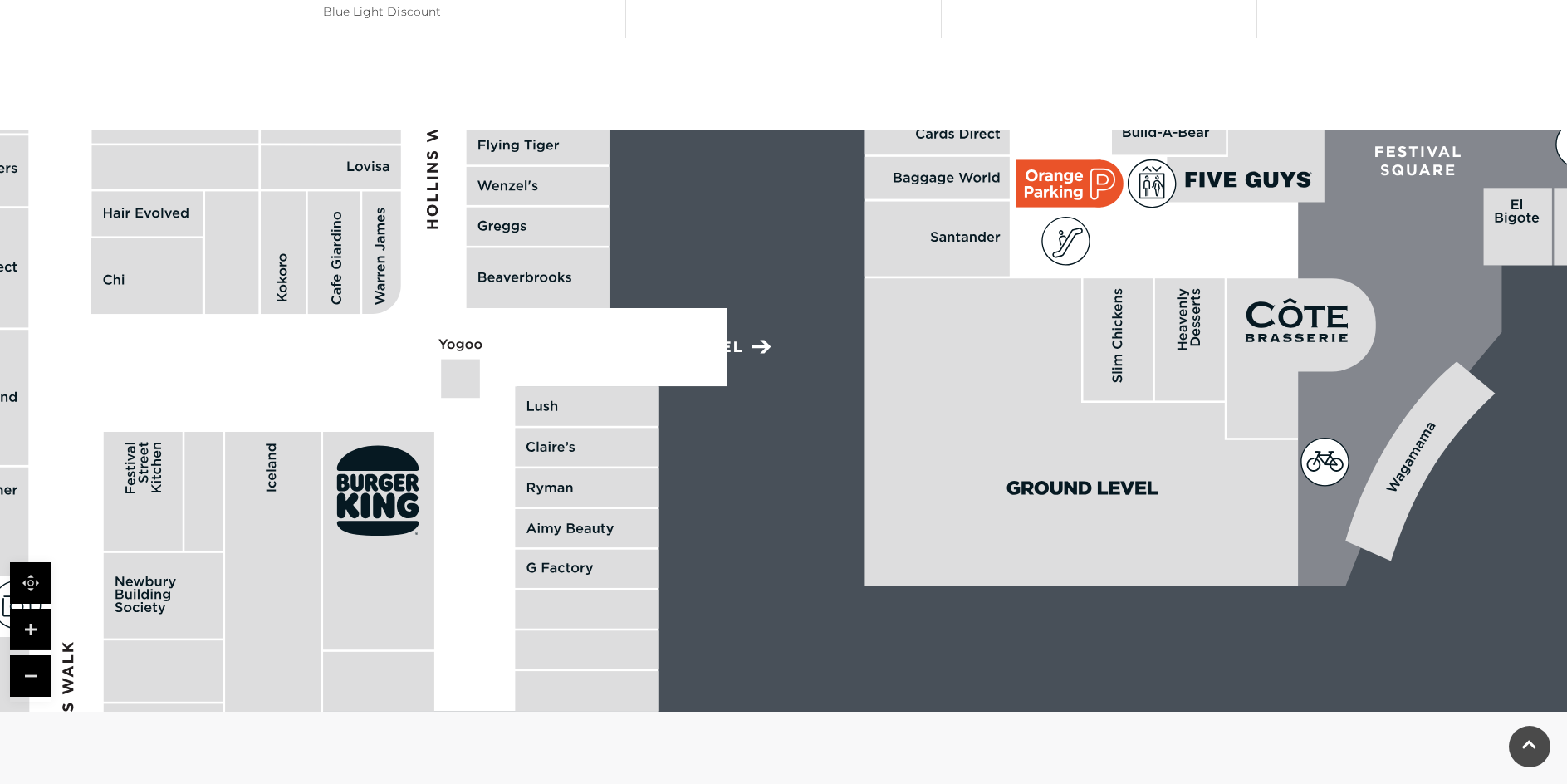
drag, startPoint x: 834, startPoint y: 259, endPoint x: 725, endPoint y: 384, distance: 165.8
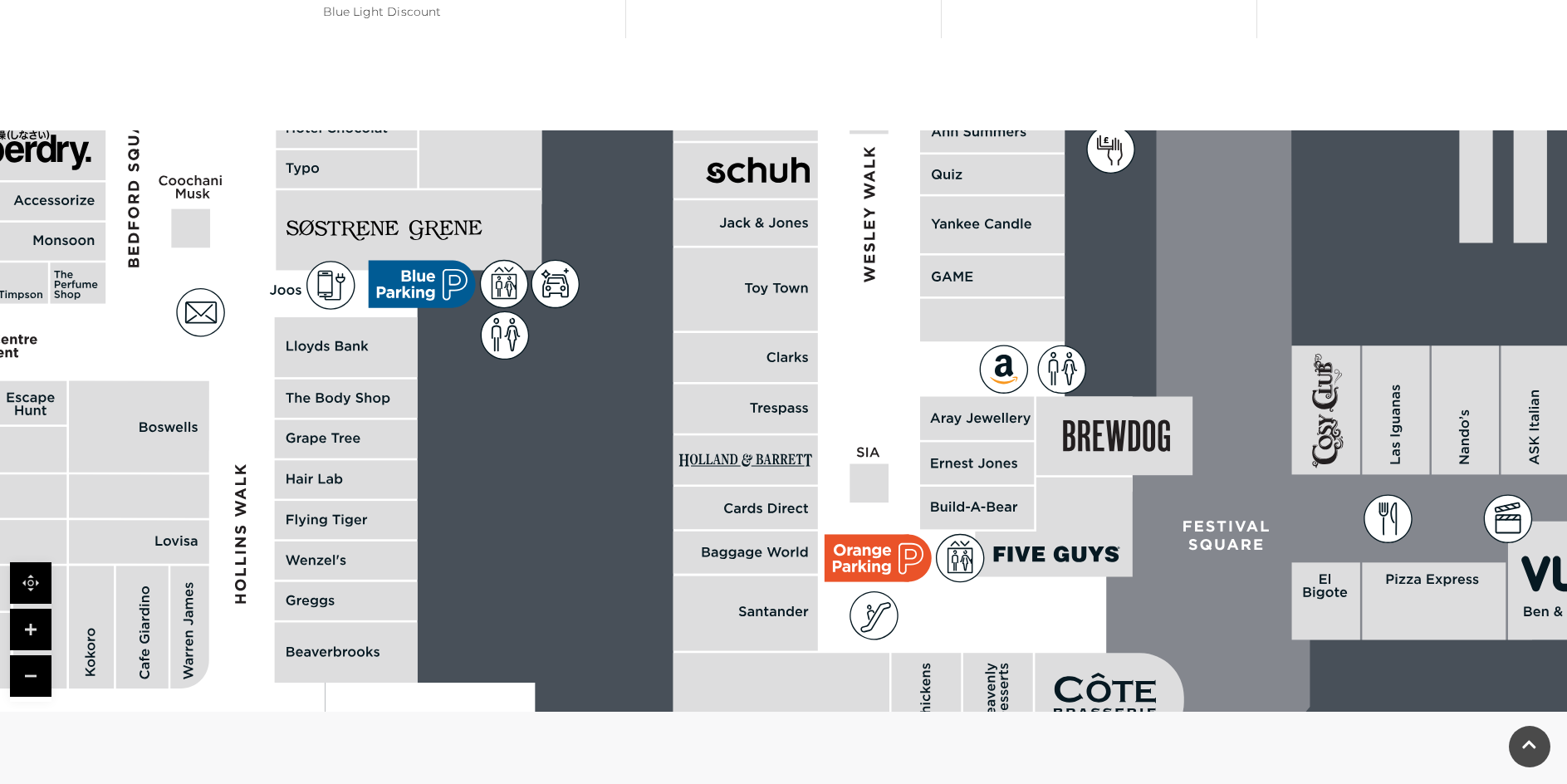
drag, startPoint x: 1128, startPoint y: 259, endPoint x: 951, endPoint y: 614, distance: 396.7
click at [947, 654] on rect at bounding box center [927, 714] width 70 height 122
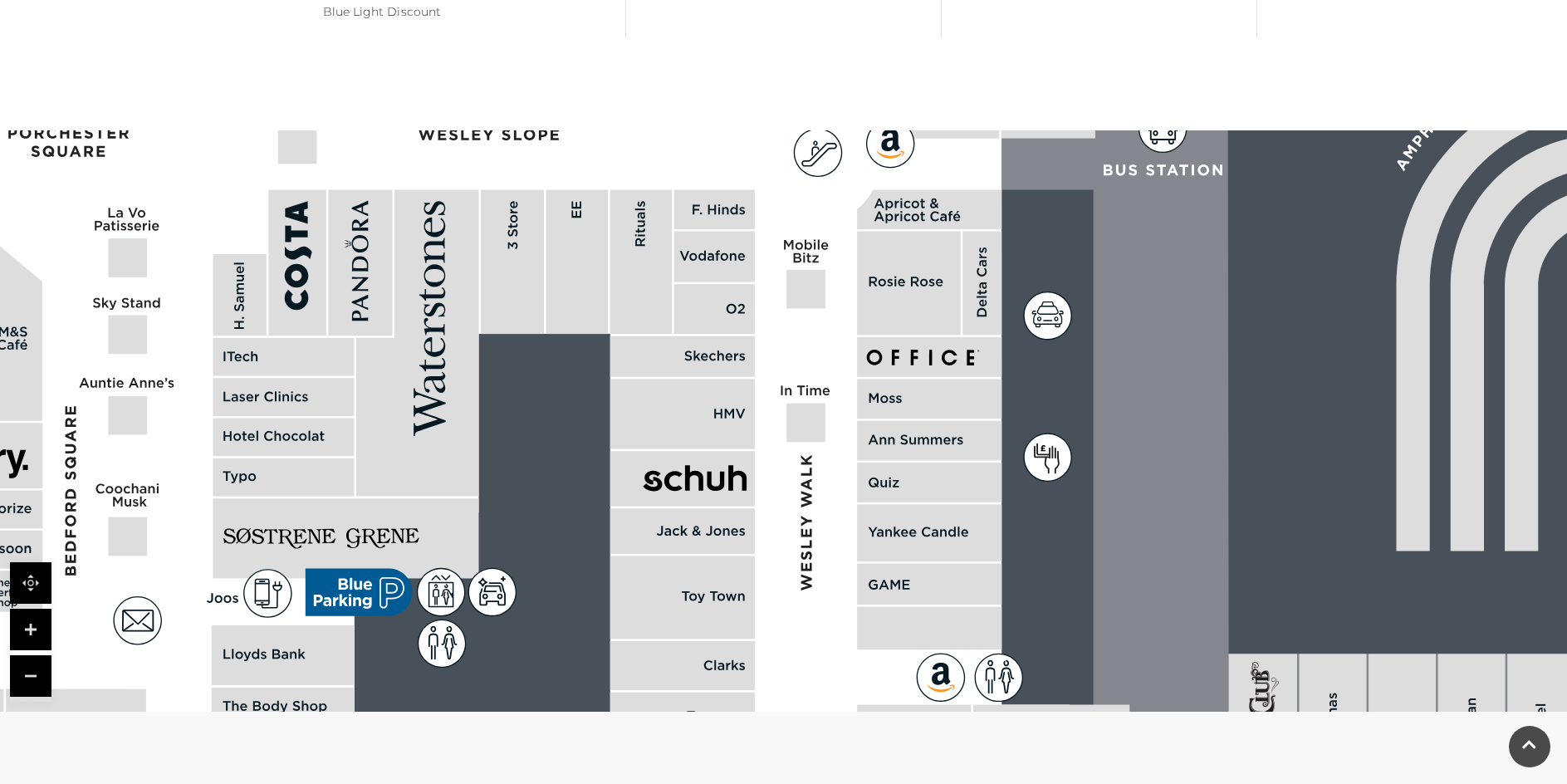
drag, startPoint x: 866, startPoint y: 217, endPoint x: 799, endPoint y: 527, distance: 317.2
click at [799, 527] on polygon at bounding box center [285, 695] width 1567 height 1816
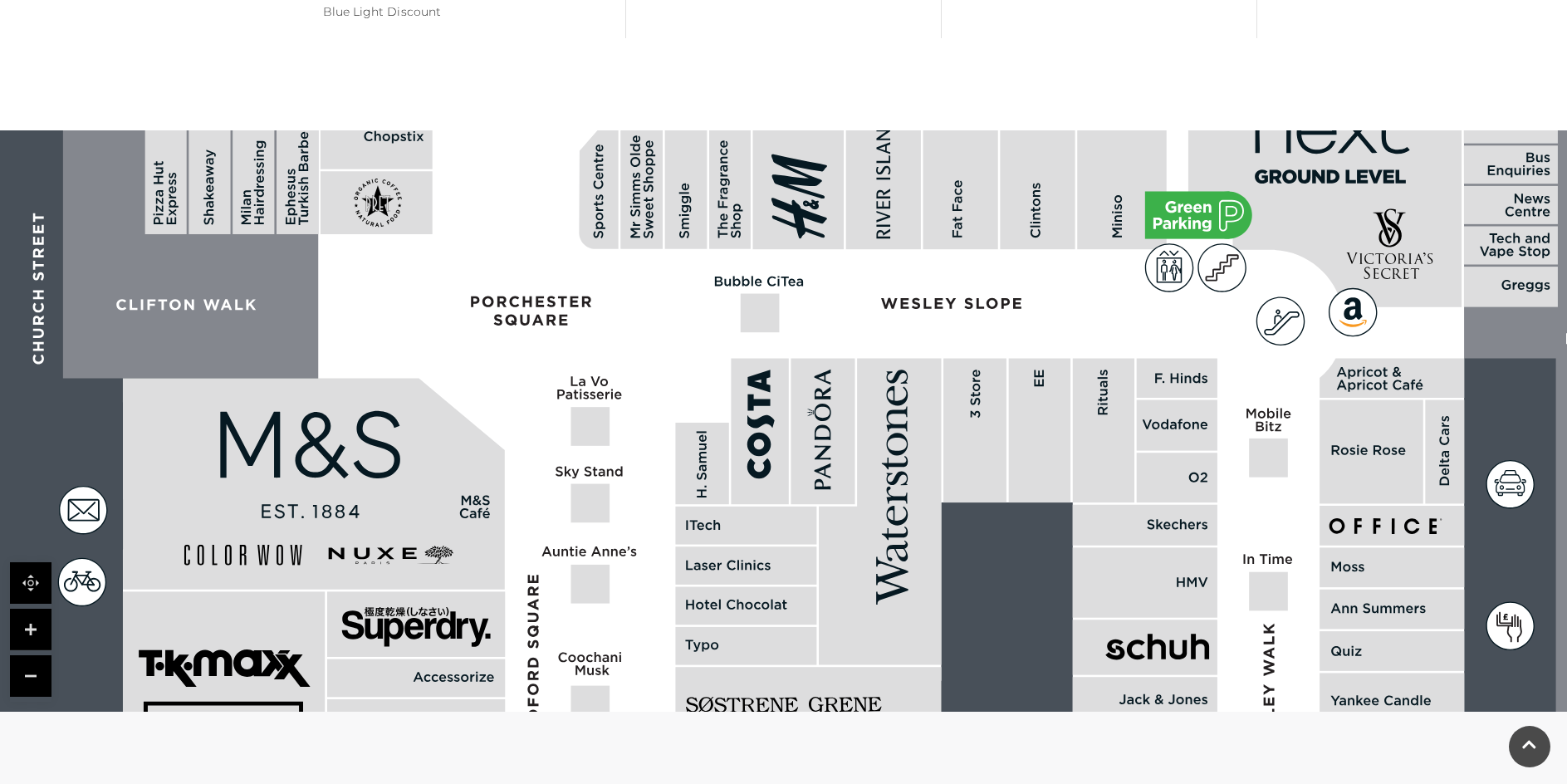
drag, startPoint x: 717, startPoint y: 198, endPoint x: 1179, endPoint y: 365, distance: 491.3
click at [1179, 400] on rect at bounding box center [1177, 425] width 81 height 50
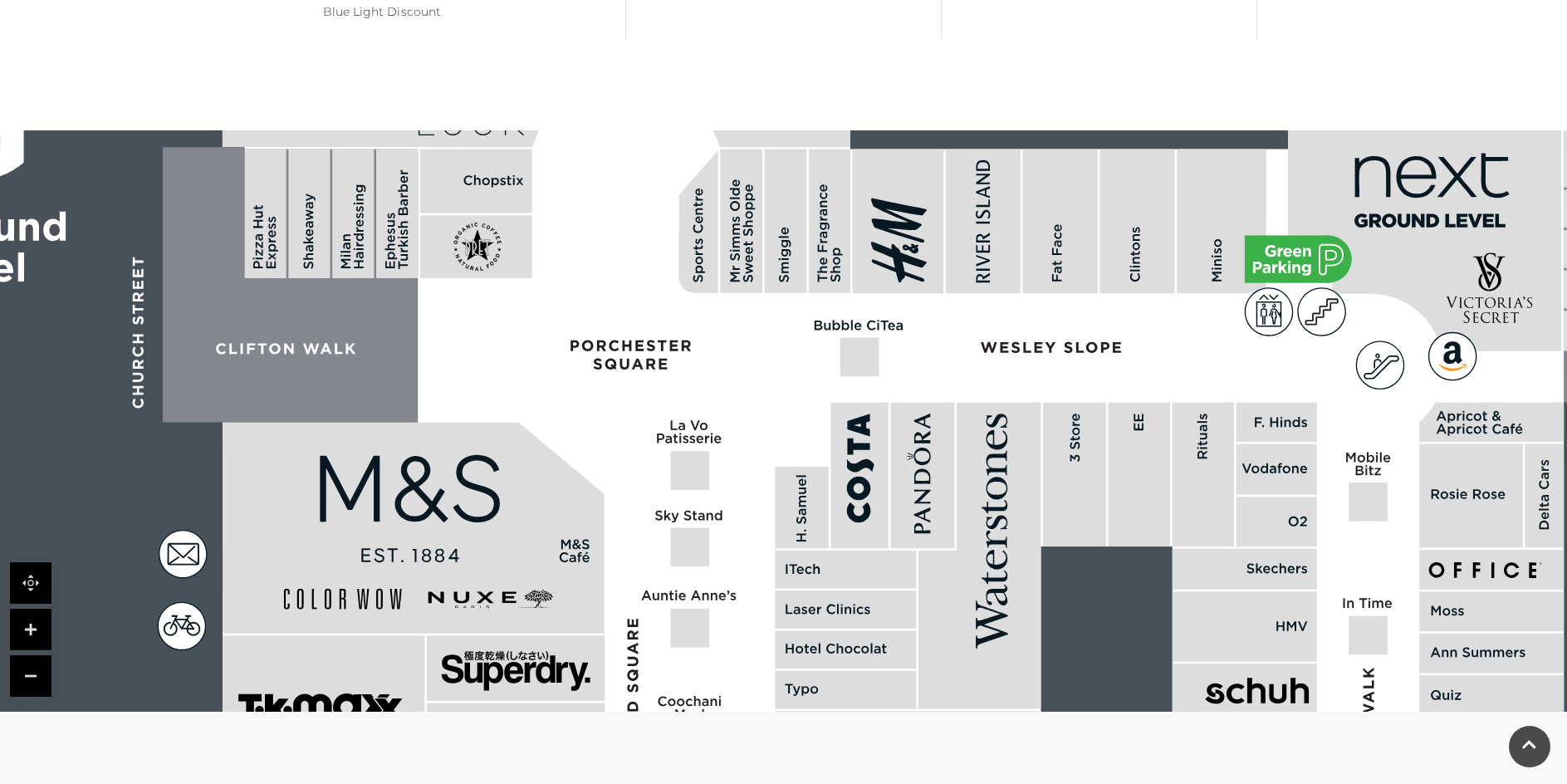
drag, startPoint x: 581, startPoint y: 194, endPoint x: 659, endPoint y: 215, distance: 80.8
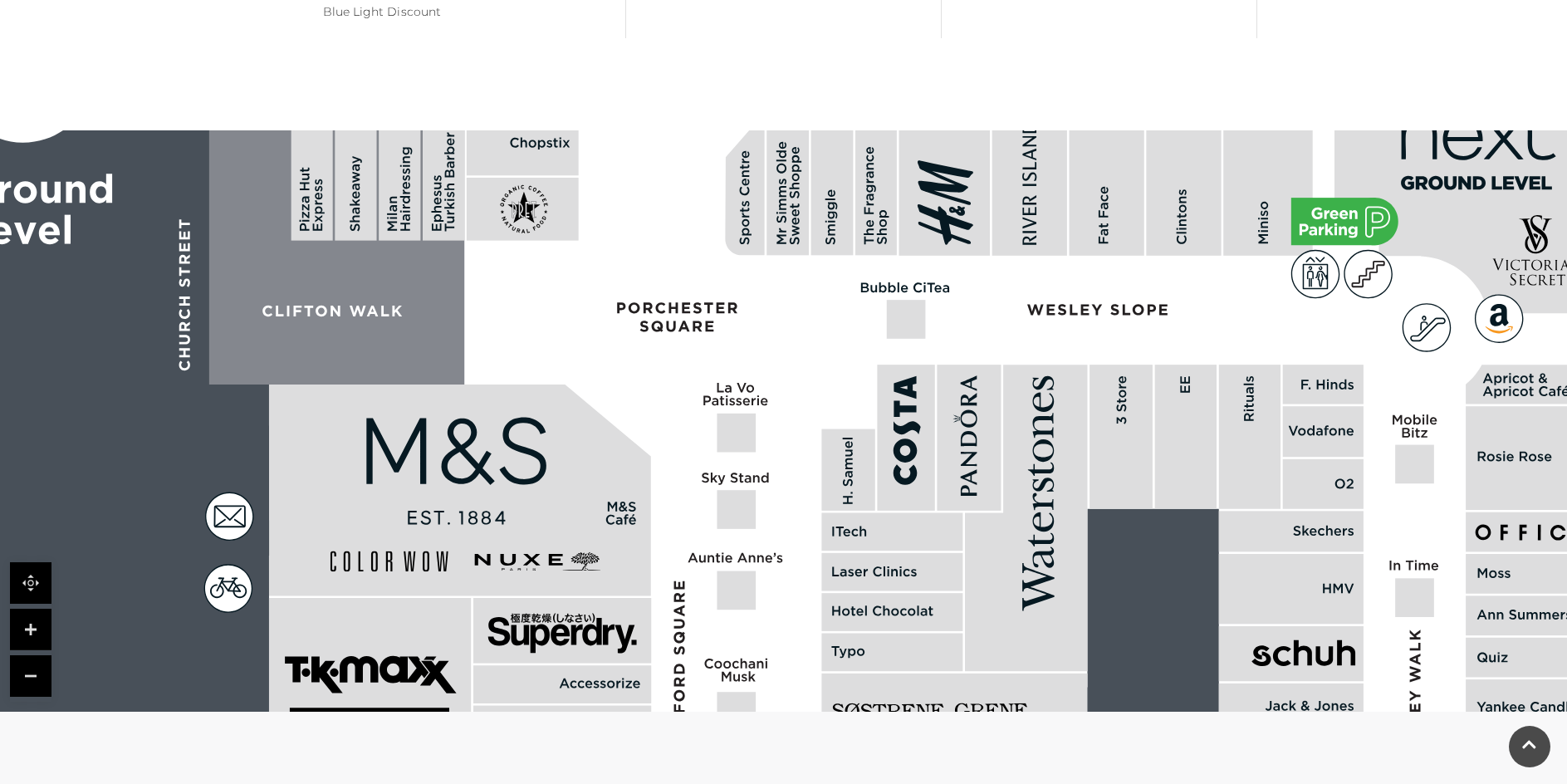
click at [838, 429] on rect at bounding box center [848, 469] width 53 height 82
click at [841, 429] on rect at bounding box center [848, 469] width 53 height 82
drag, startPoint x: 841, startPoint y: 378, endPoint x: 834, endPoint y: 362, distance: 17.5
click at [842, 430] on rect at bounding box center [848, 470] width 53 height 82
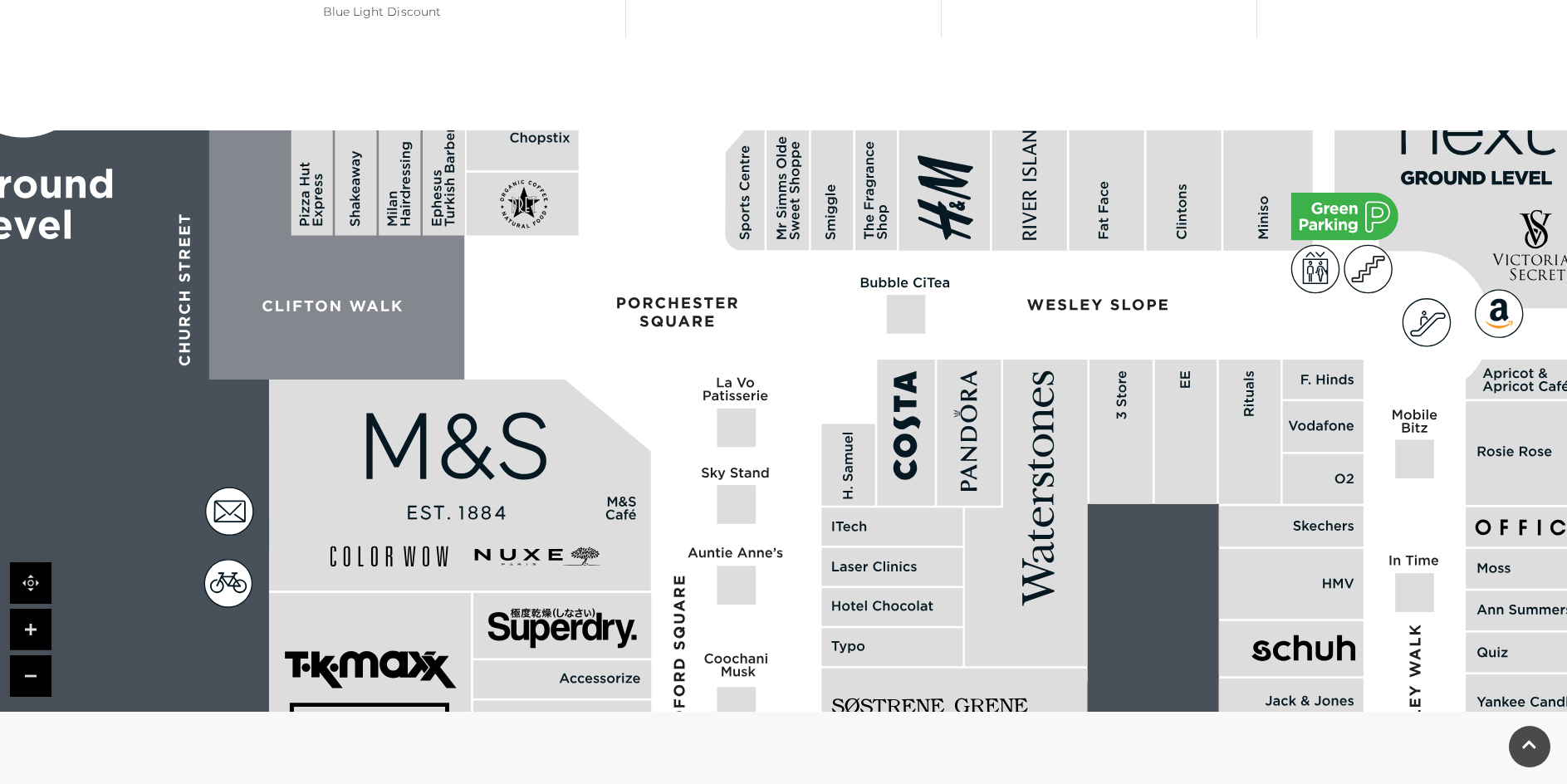
drag, startPoint x: 792, startPoint y: 645, endPoint x: 815, endPoint y: 239, distance: 406.7
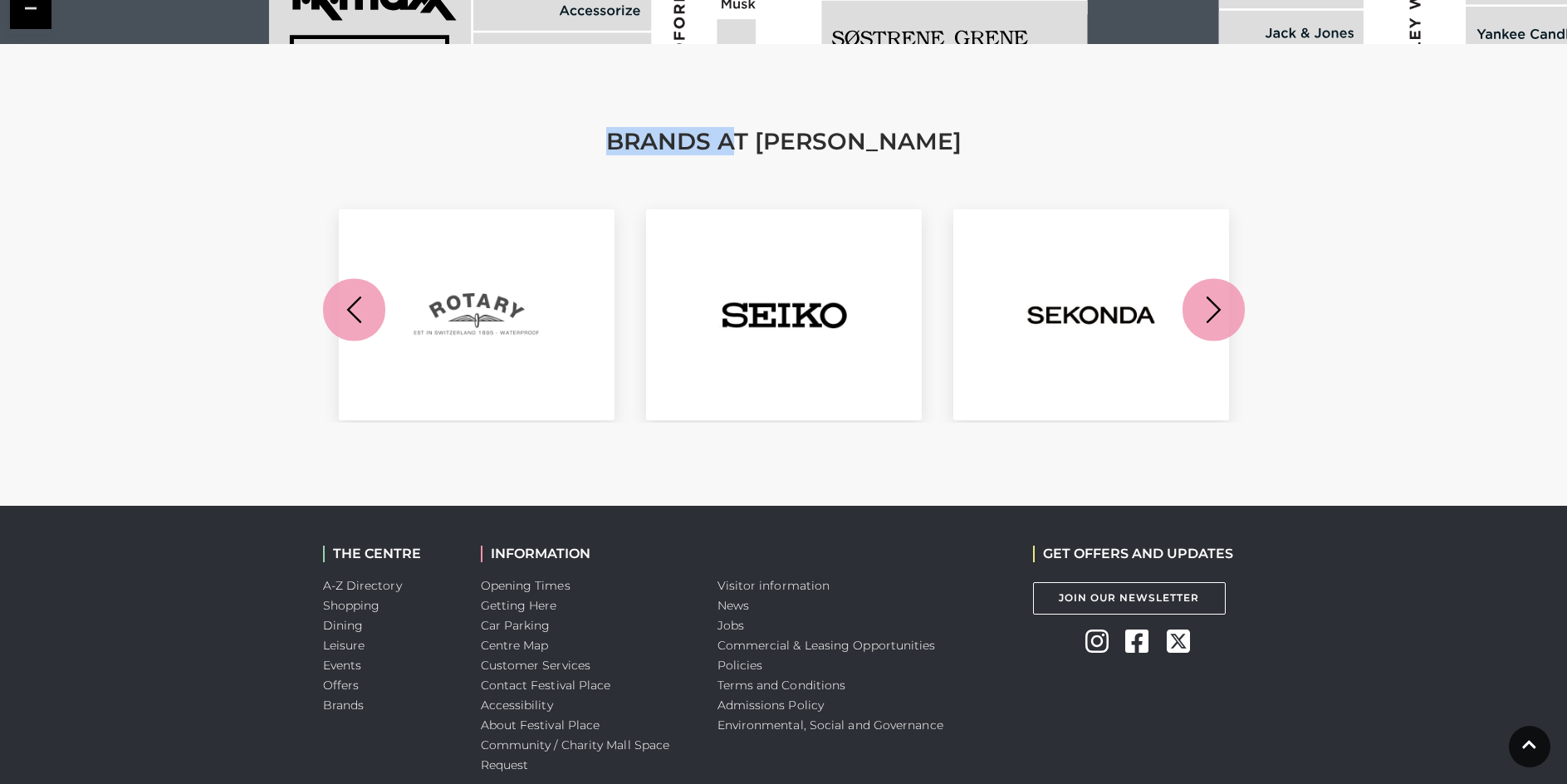
scroll to position [1996, 0]
drag, startPoint x: 821, startPoint y: 262, endPoint x: 812, endPoint y: 261, distance: 9.1
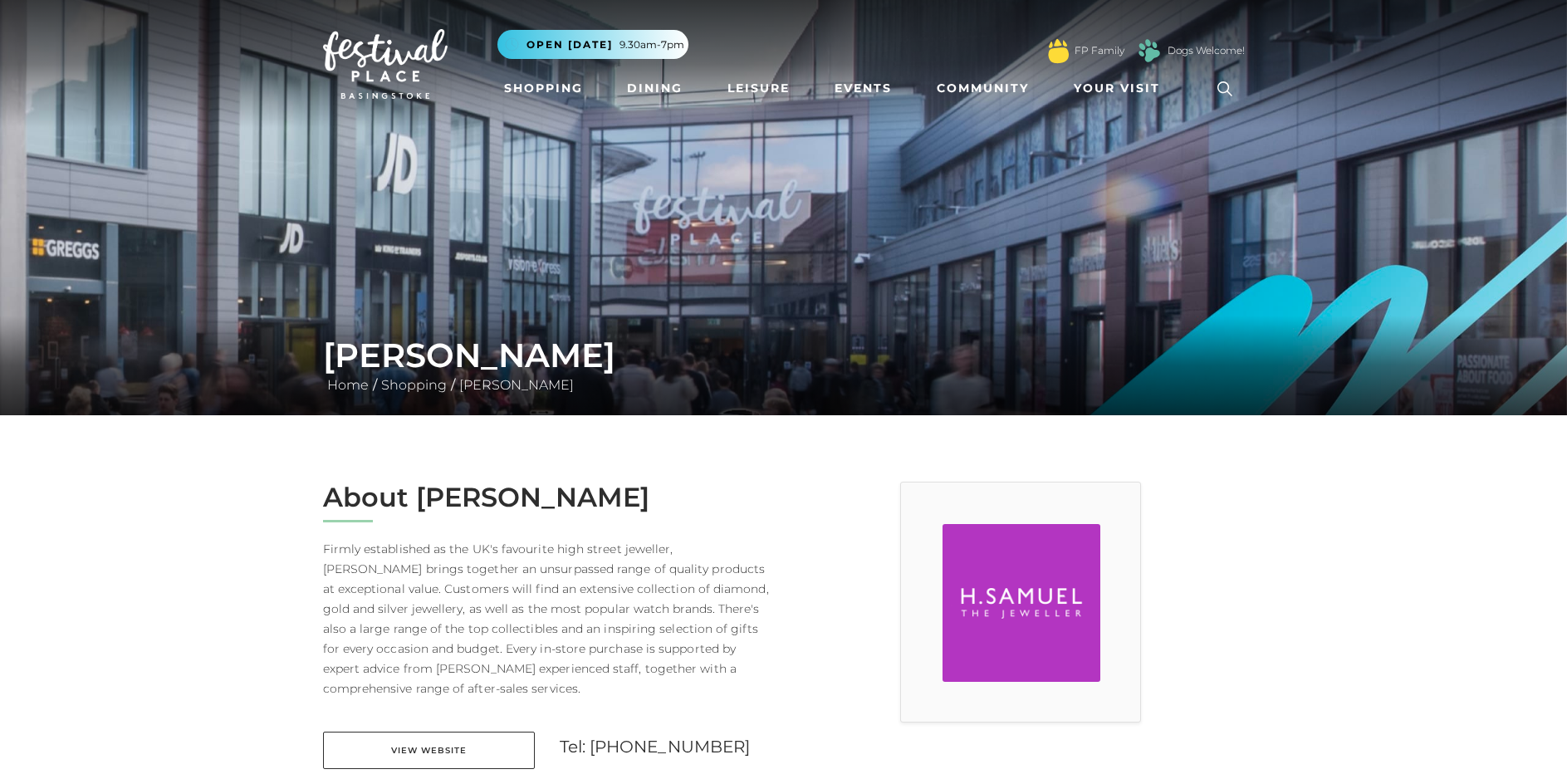
drag, startPoint x: 1136, startPoint y: 290, endPoint x: 894, endPoint y: 289, distance: 242.0
click at [896, 289] on img at bounding box center [784, 207] width 1567 height 415
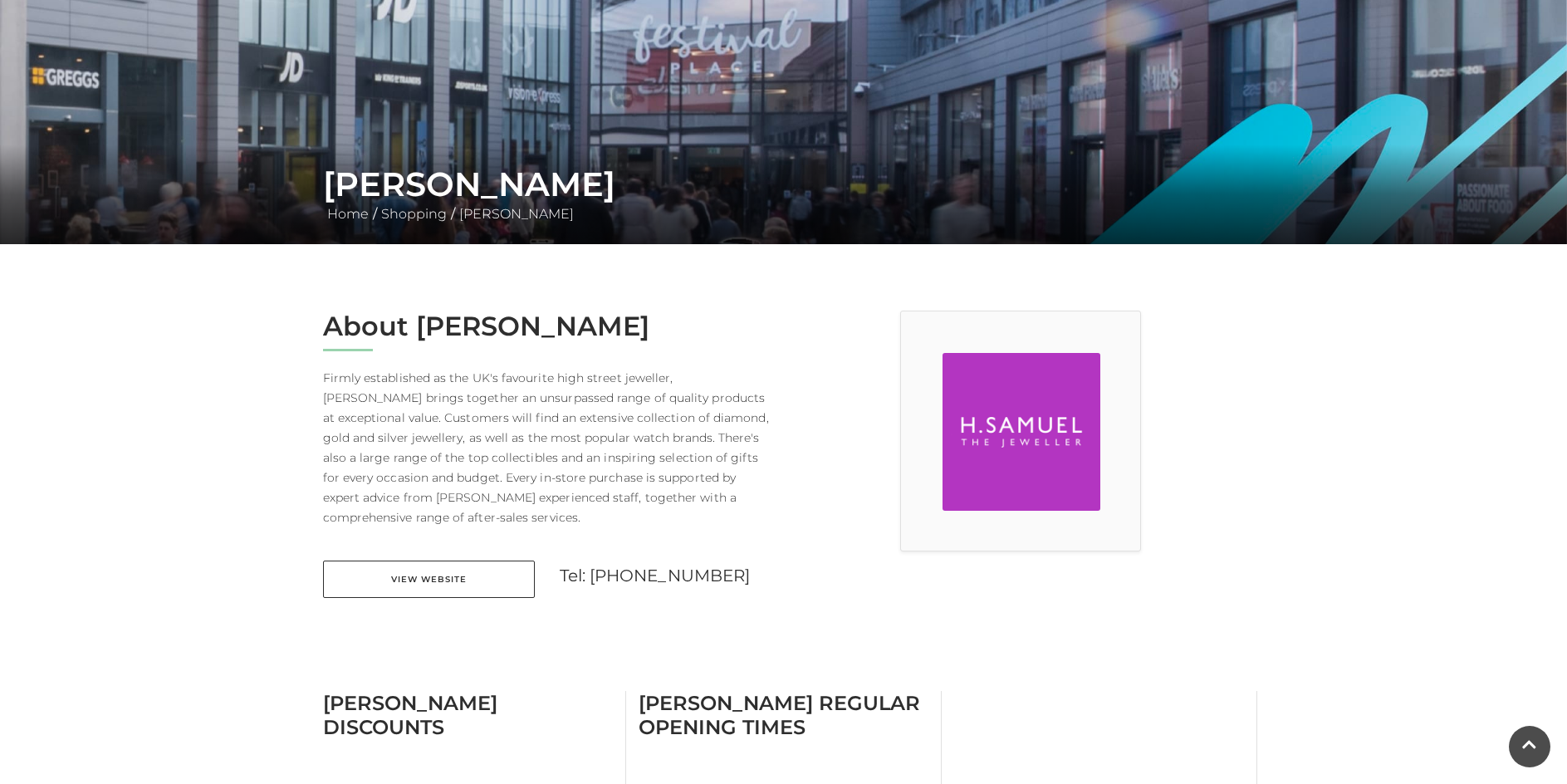
scroll to position [166, 0]
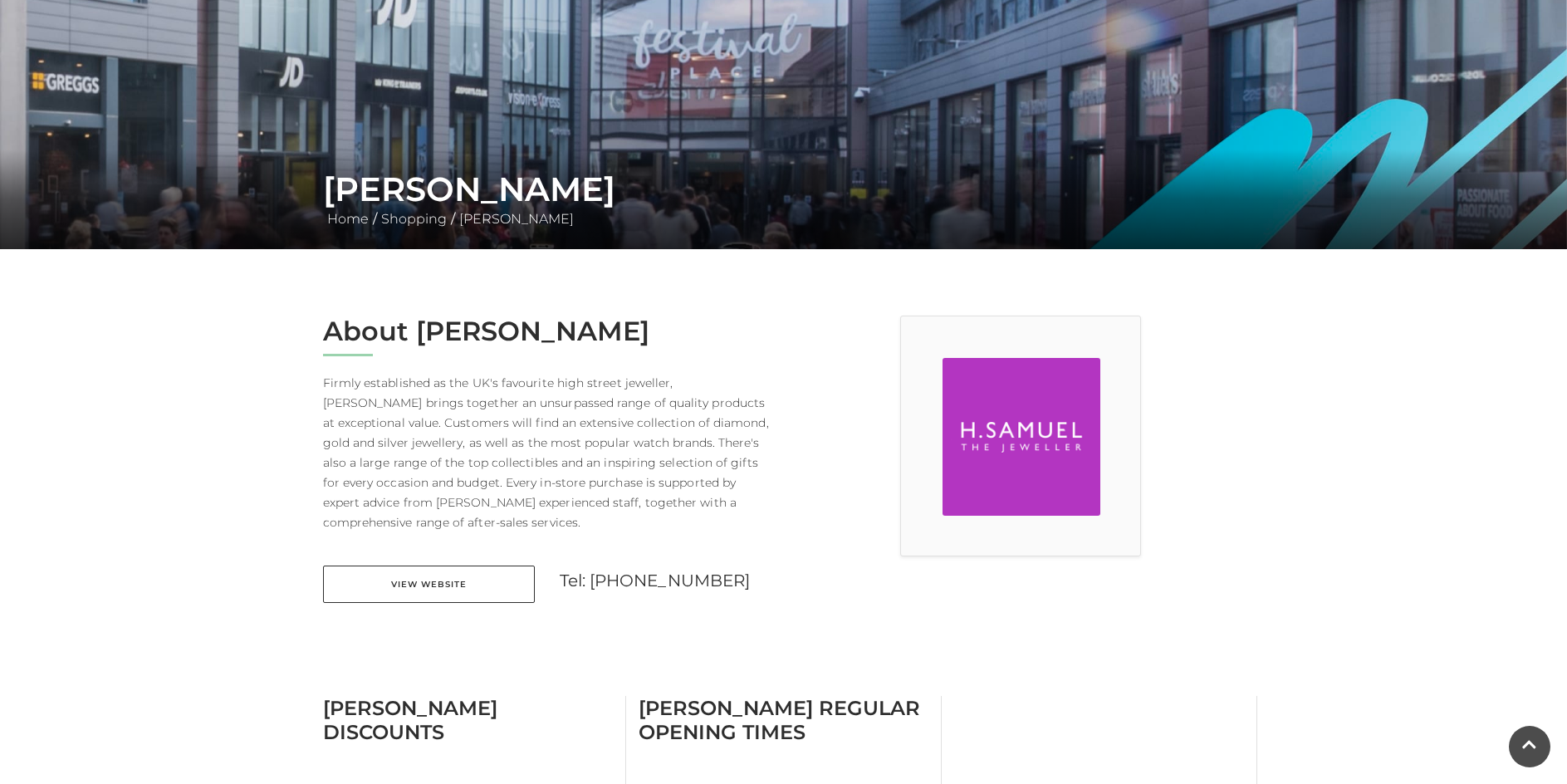
click at [510, 564] on div "About H. Samuel Firmly established as the UK's favourite high street jeweller, …" at bounding box center [548, 469] width 473 height 308
drag, startPoint x: 485, startPoint y: 578, endPoint x: 479, endPoint y: 587, distance: 10.8
click at [480, 586] on link "View Website" at bounding box center [428, 584] width 212 height 38
